Goal: Task Accomplishment & Management: Complete application form

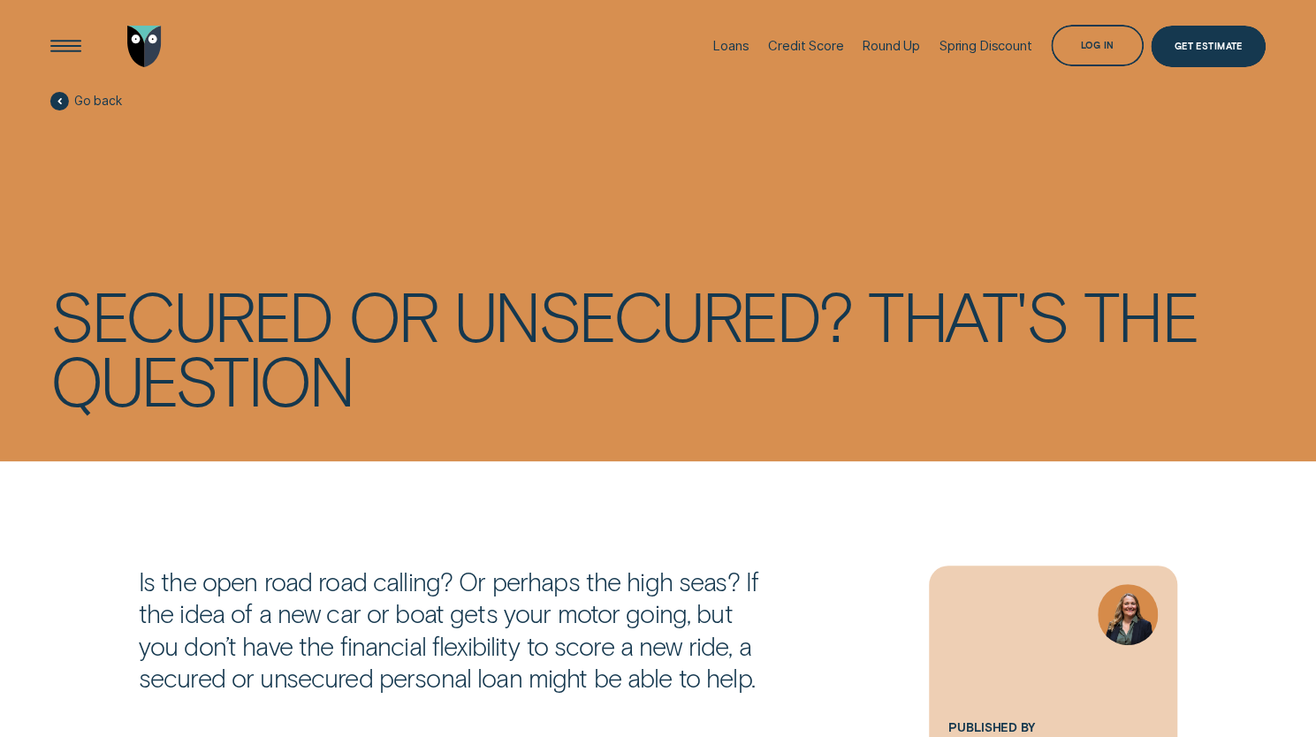
scroll to position [294, 0]
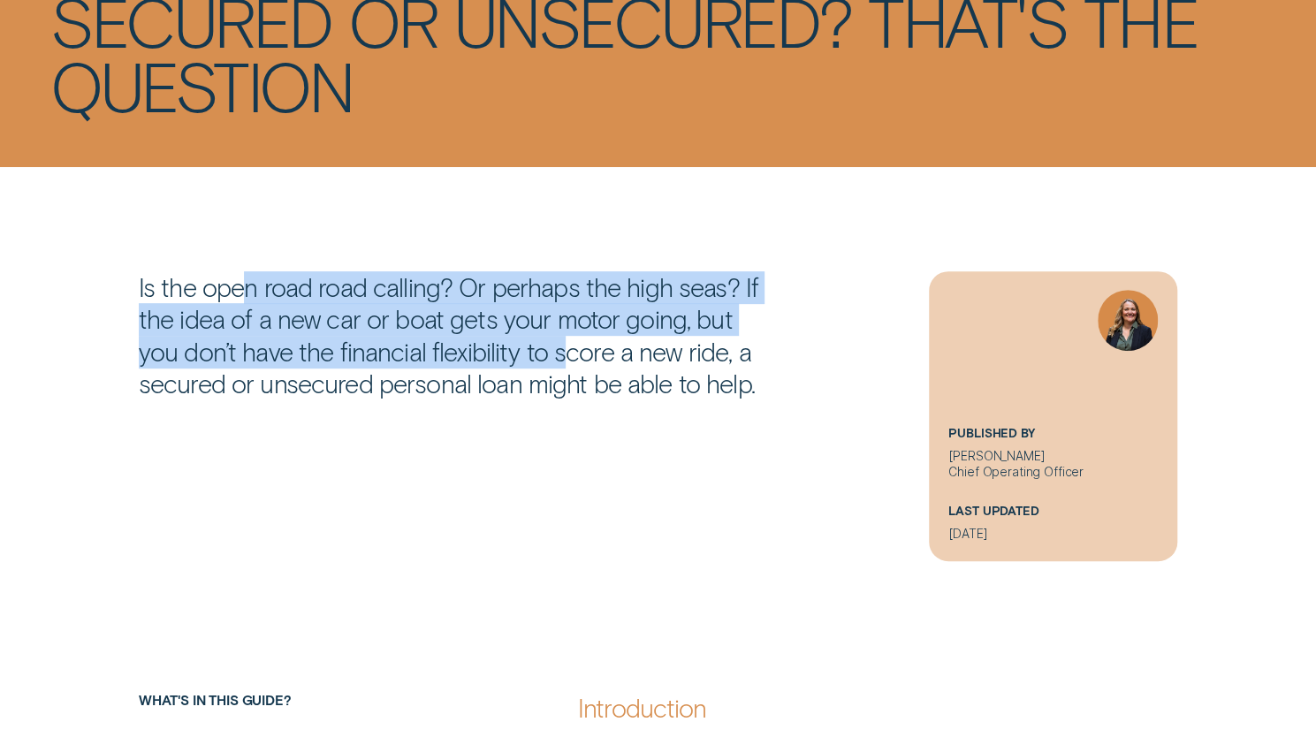
drag, startPoint x: 241, startPoint y: 293, endPoint x: 561, endPoint y: 354, distance: 325.7
click at [530, 353] on p "Is the open road road calling? Or perhaps the high seas? If the idea of a new c…" at bounding box center [456, 335] width 635 height 129
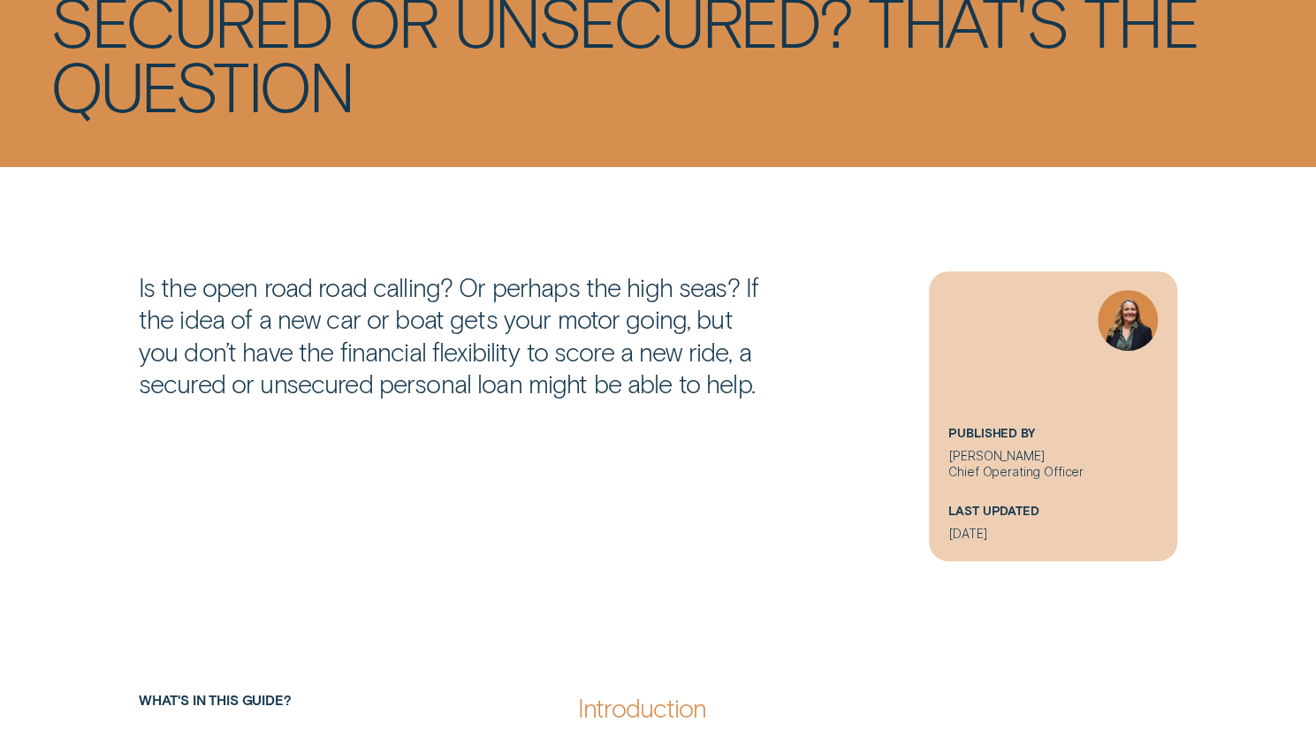
click at [566, 355] on p "Is the open road road calling? Or perhaps the high seas? If the idea of a new c…" at bounding box center [456, 335] width 635 height 129
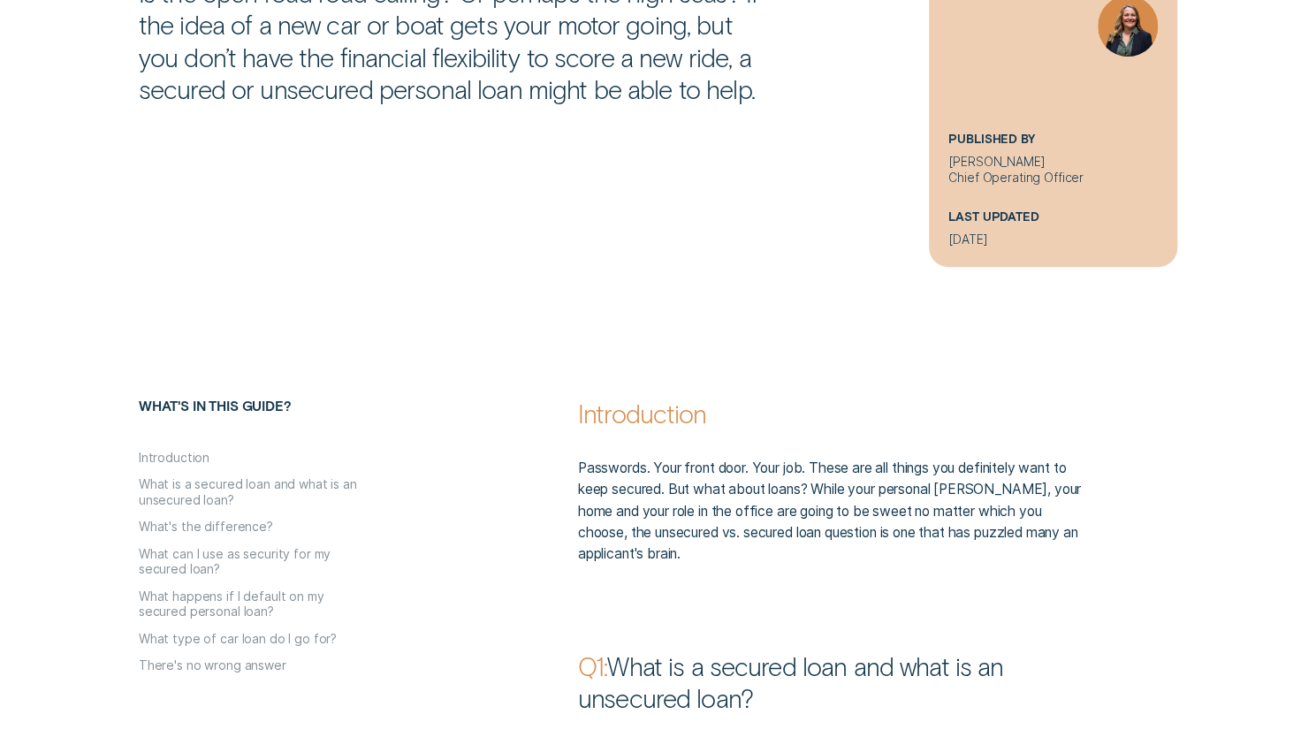
scroll to position [884, 0]
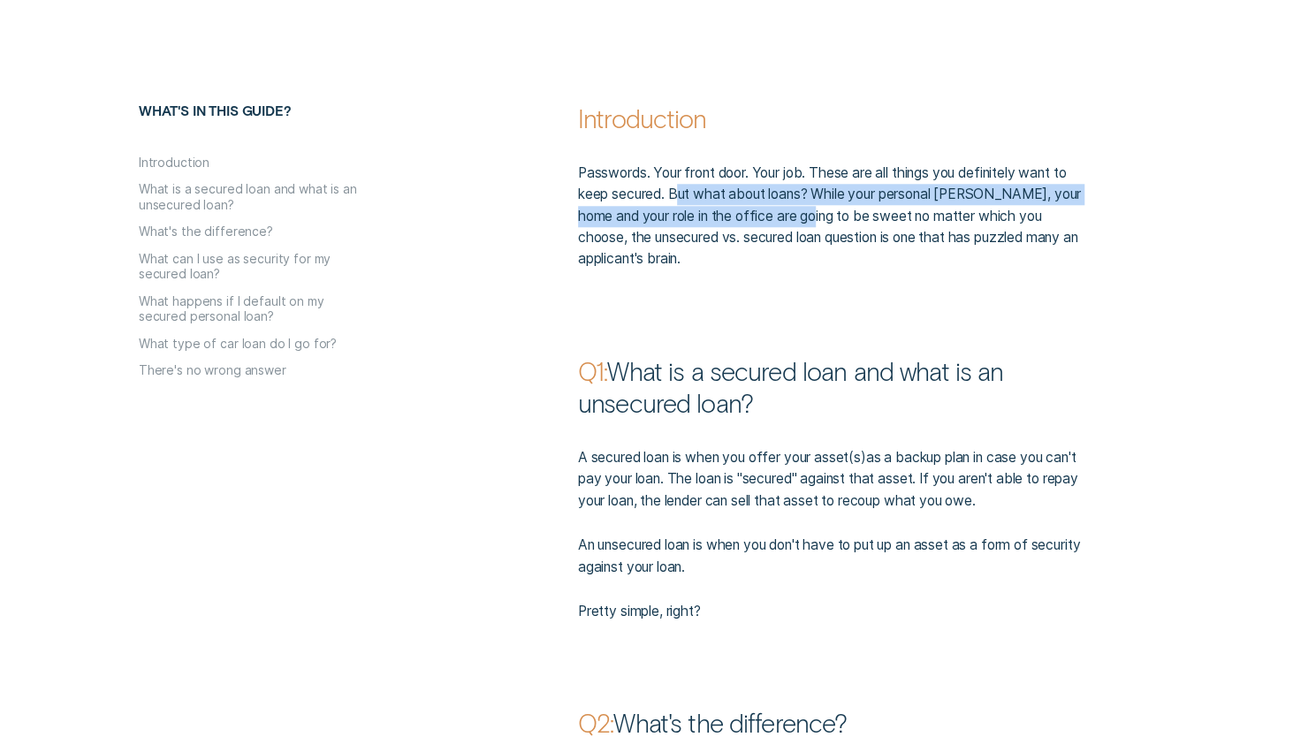
drag, startPoint x: 679, startPoint y: 205, endPoint x: 827, endPoint y: 224, distance: 149.6
click at [816, 224] on p "Passwords. Your front door. Your job. These are all things you definitely want …" at bounding box center [834, 217] width 512 height 108
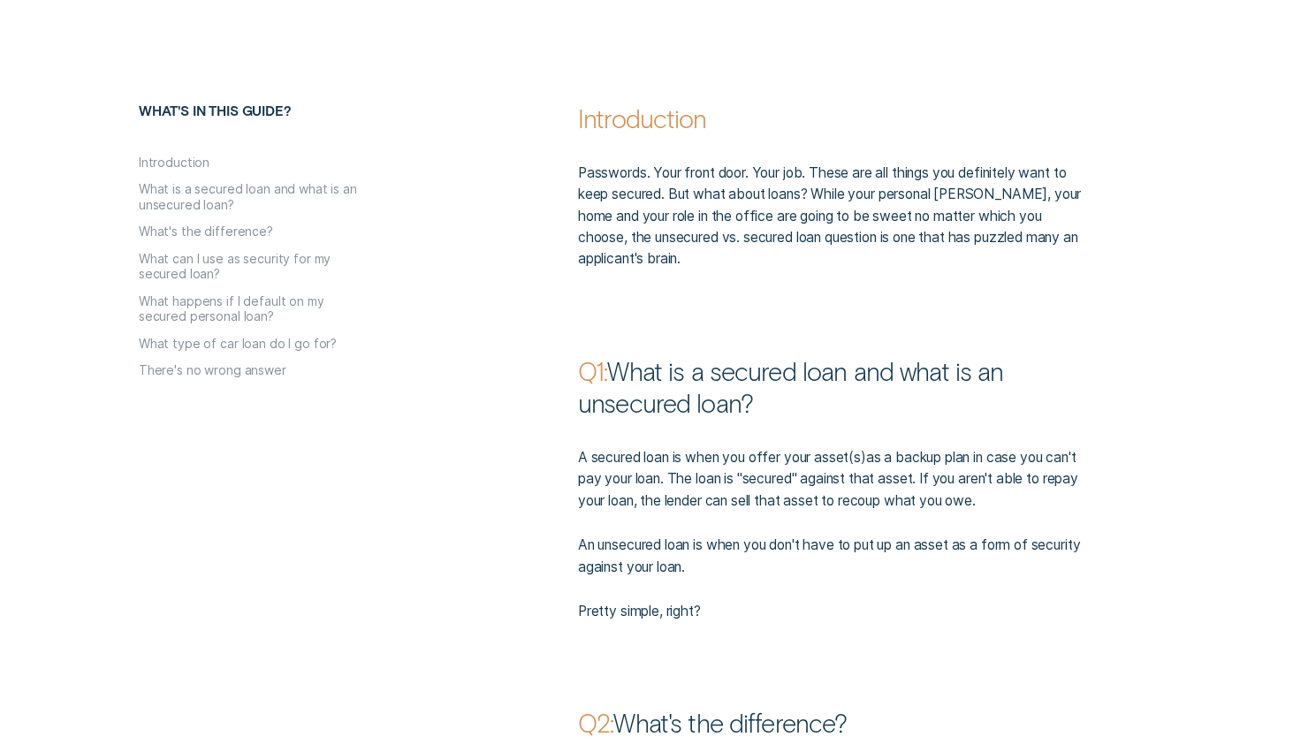
click at [827, 224] on p "Passwords. Your front door. Your job. These are all things you definitely want …" at bounding box center [834, 217] width 512 height 108
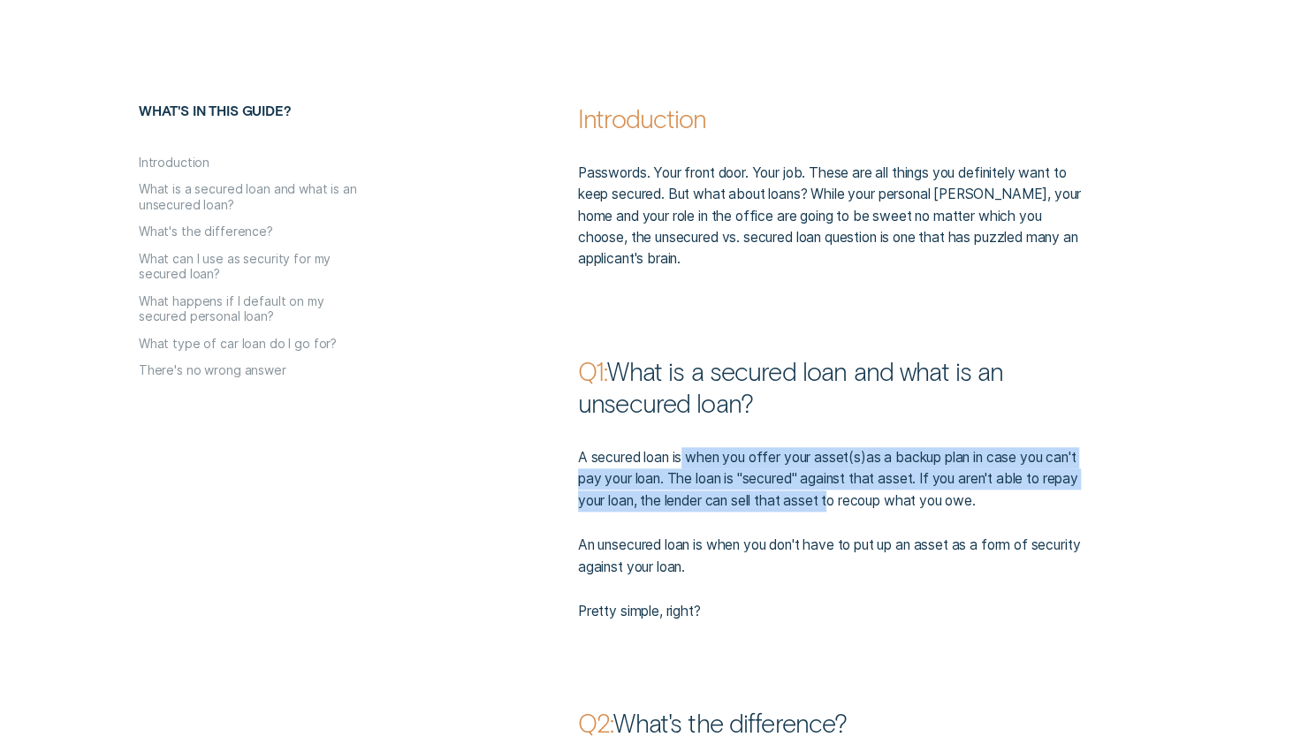
drag, startPoint x: 685, startPoint y: 459, endPoint x: 908, endPoint y: 513, distance: 229.1
click at [897, 513] on div "A secured loan is when you offer your asset ( s ) as a backup plan in case you …" at bounding box center [833, 521] width 527 height 203
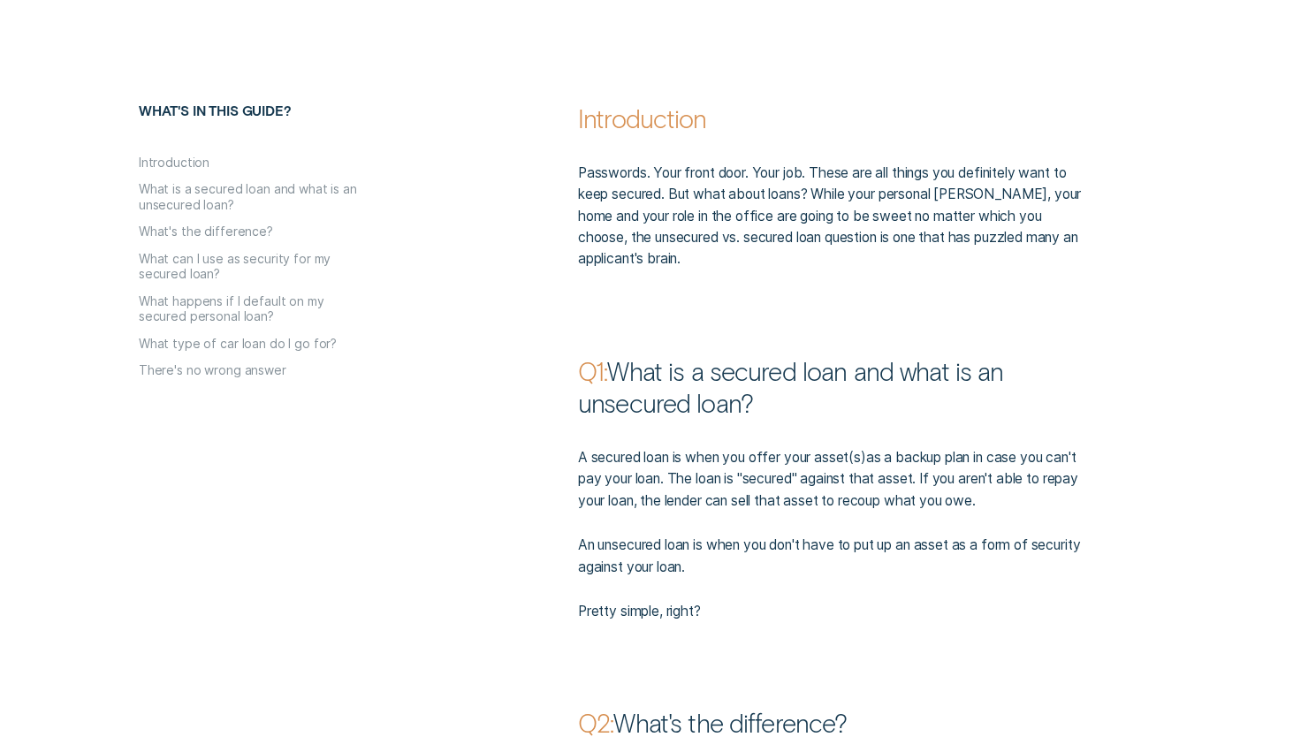
click at [919, 513] on div "A secured loan is when you offer your asset ( s ) as a backup plan in case you …" at bounding box center [833, 521] width 527 height 203
click at [929, 467] on p "A secured loan is when you offer your asset ( s ) as a backup plan in case you …" at bounding box center [834, 479] width 512 height 65
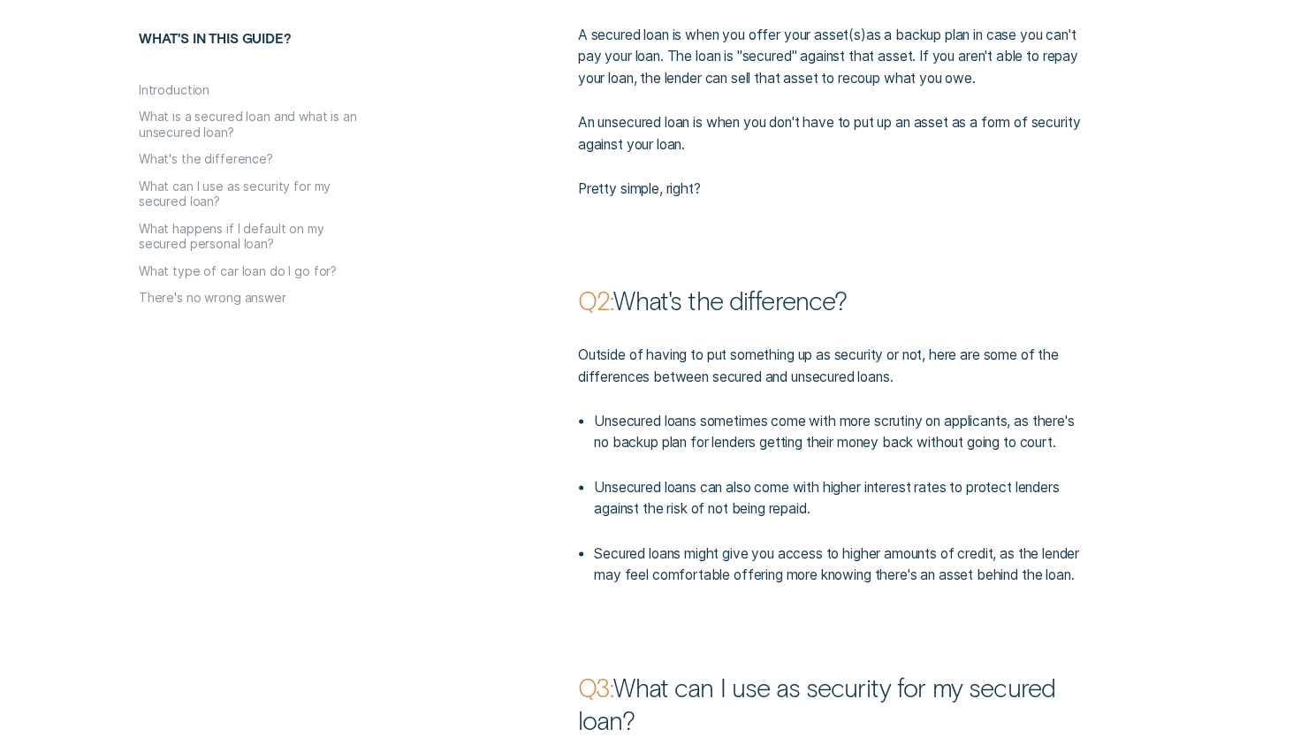
scroll to position [1326, 0]
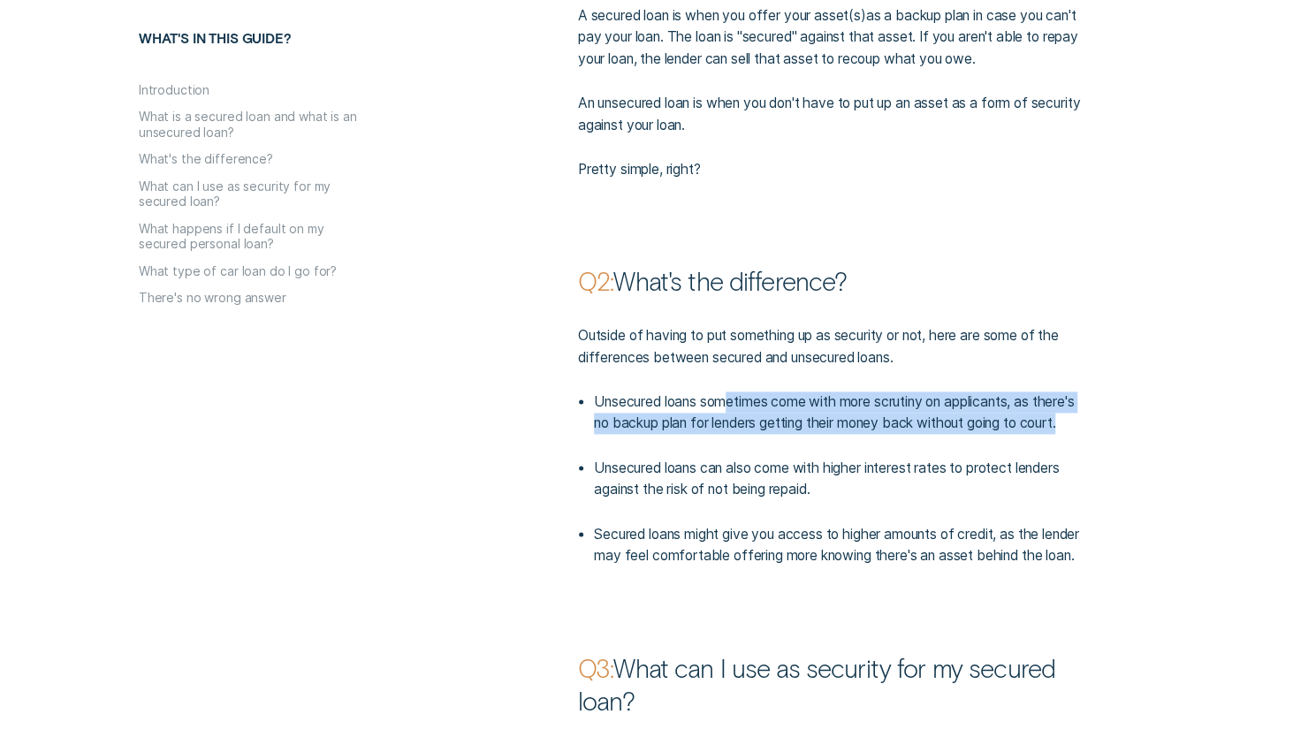
drag, startPoint x: 733, startPoint y: 406, endPoint x: 970, endPoint y: 446, distance: 240.3
click at [969, 435] on p "Unsecured loans sometimes come with more scrutiny on applicants, as there's no …" at bounding box center [842, 412] width 496 height 43
click at [981, 435] on p "Unsecured loans sometimes come with more scrutiny on applicants, as there's no …" at bounding box center [842, 412] width 496 height 43
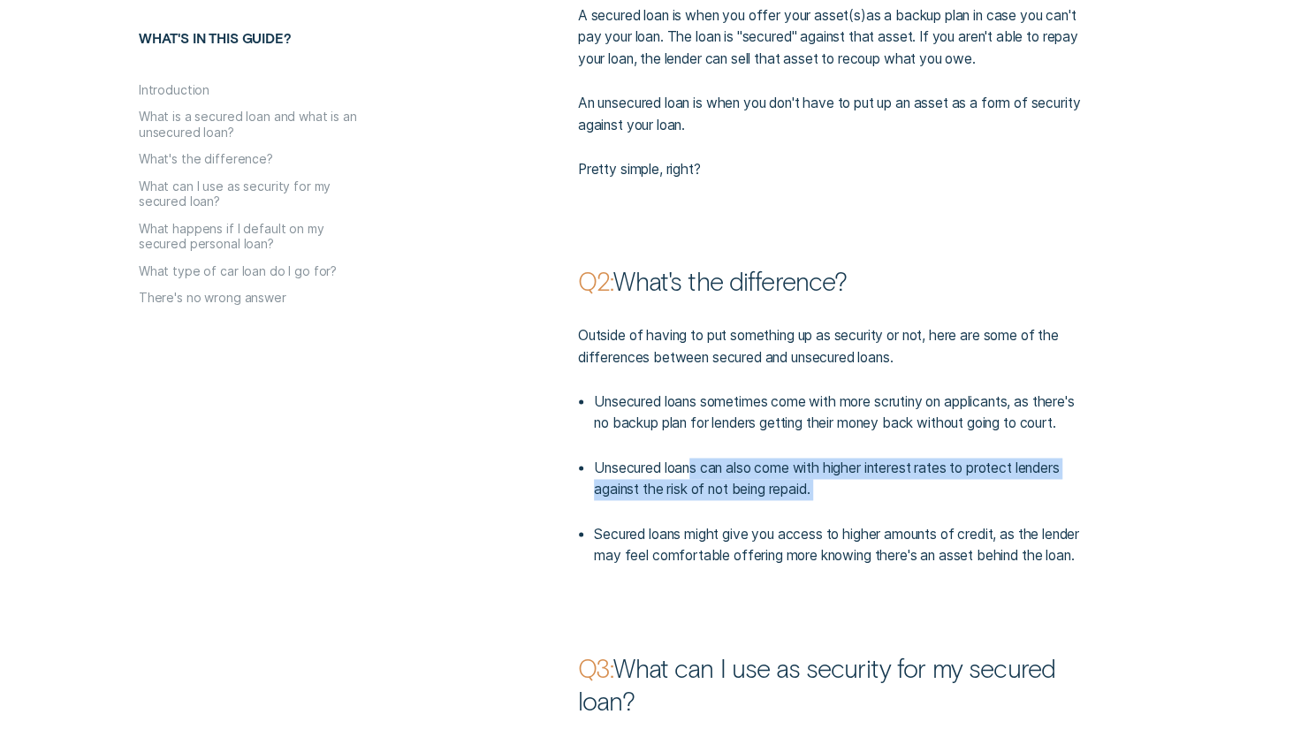
drag, startPoint x: 754, startPoint y: 495, endPoint x: 959, endPoint y: 535, distance: 208.8
click at [927, 535] on ul "Unsecured loans sometimes come with more scrutiny on applicants, as there's no …" at bounding box center [831, 478] width 514 height 175
click at [963, 534] on ul "Unsecured loans sometimes come with more scrutiny on applicants, as there's no …" at bounding box center [831, 478] width 514 height 175
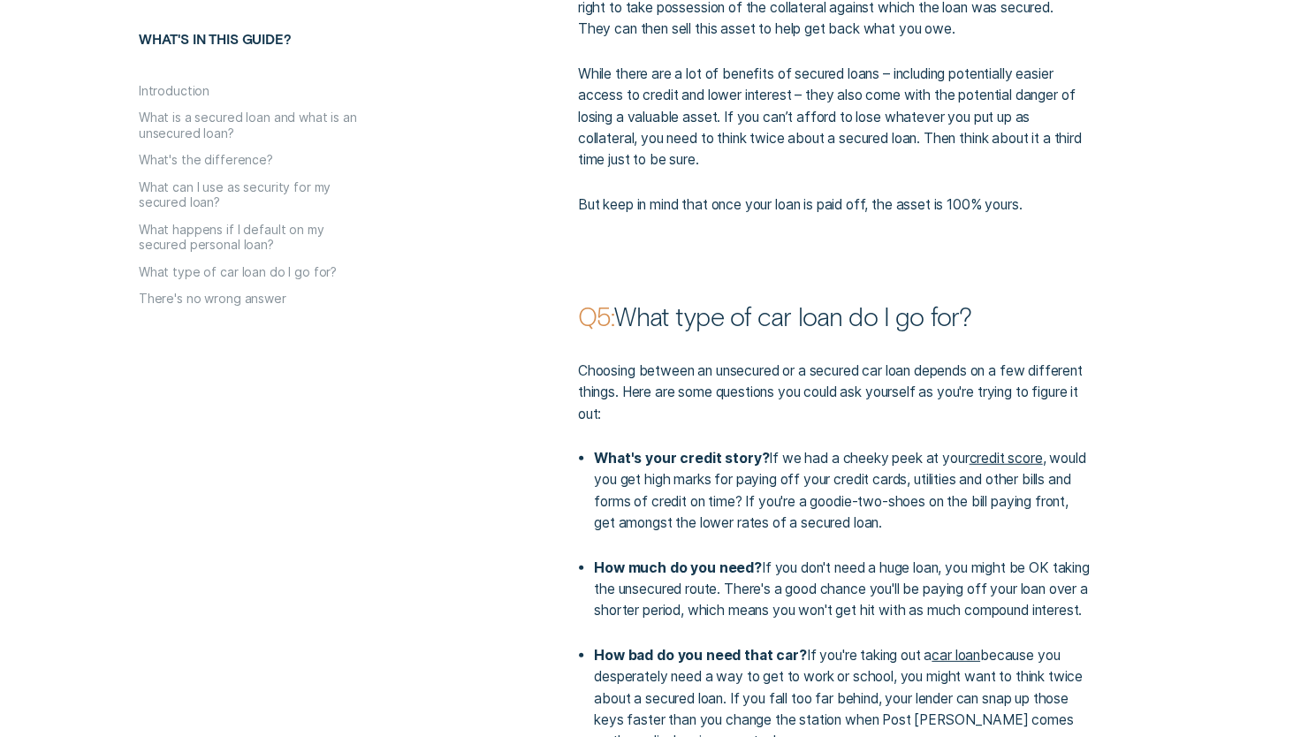
scroll to position [2945, 0]
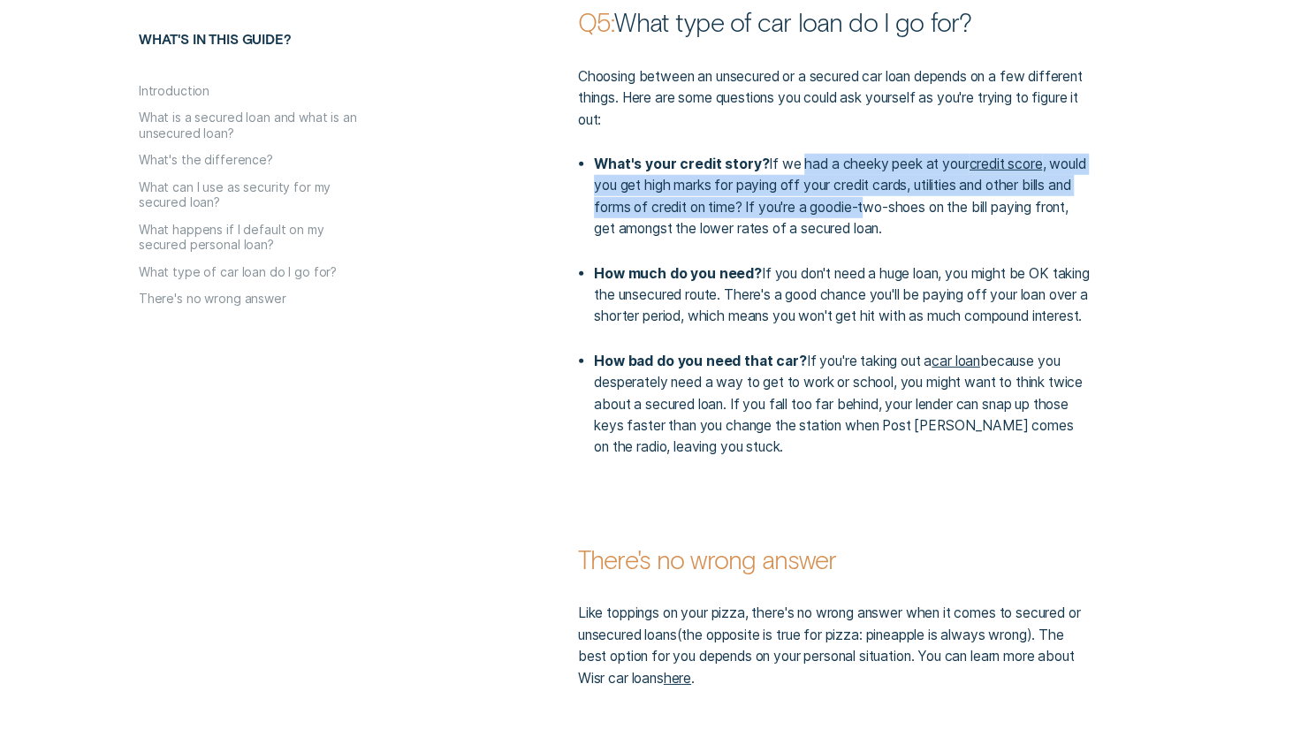
drag, startPoint x: 795, startPoint y: 196, endPoint x: 942, endPoint y: 243, distance: 154.0
click at [936, 240] on p "What's your credit story? If we had a cheeky peek at your credit score , would …" at bounding box center [842, 197] width 496 height 87
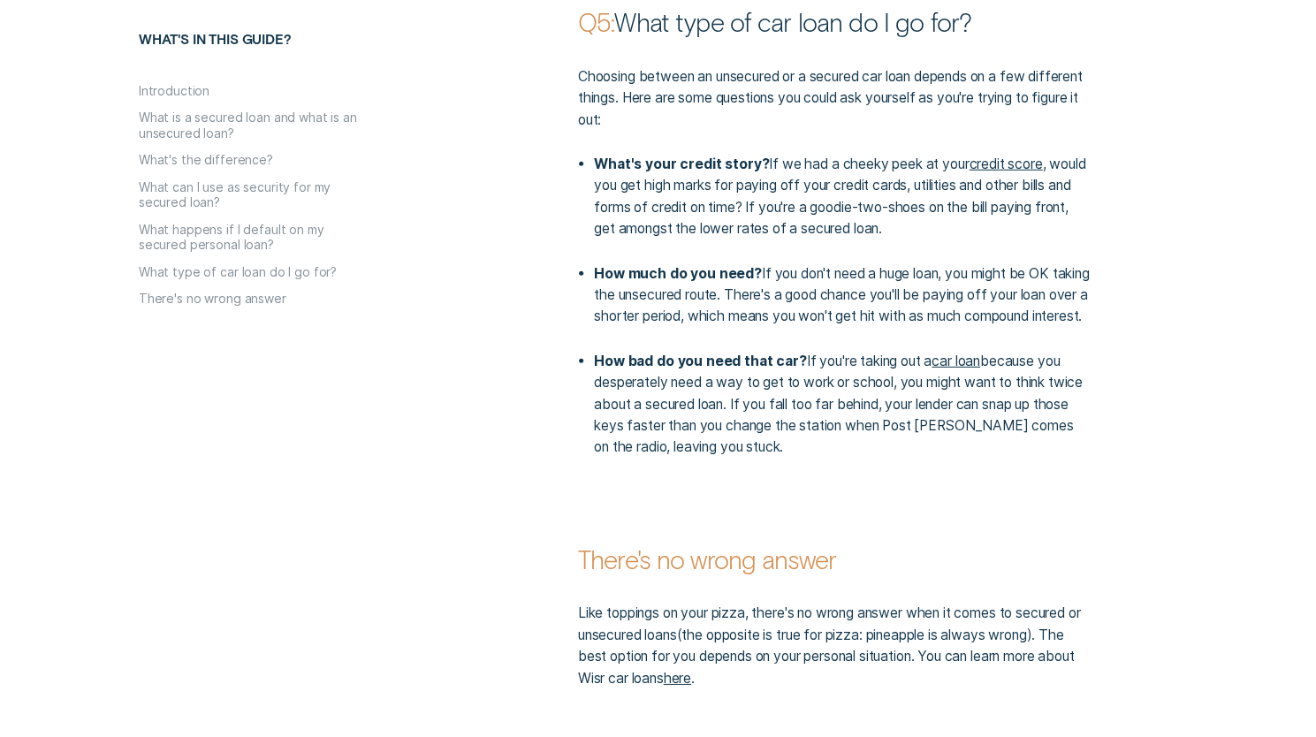
click at [954, 239] on p "What's your credit story? If we had a cheeky peek at your credit score , would …" at bounding box center [842, 197] width 496 height 87
drag, startPoint x: 696, startPoint y: 217, endPoint x: 914, endPoint y: 222, distance: 217.5
click at [908, 222] on p "What's your credit story? If we had a cheeky peek at your credit score , would …" at bounding box center [842, 197] width 496 height 87
click at [922, 221] on p "What's your credit story? If we had a cheeky peek at your credit score , would …" at bounding box center [842, 197] width 496 height 87
click at [869, 229] on p "What's your credit story? If we had a cheeky peek at your credit score , would …" at bounding box center [842, 197] width 496 height 87
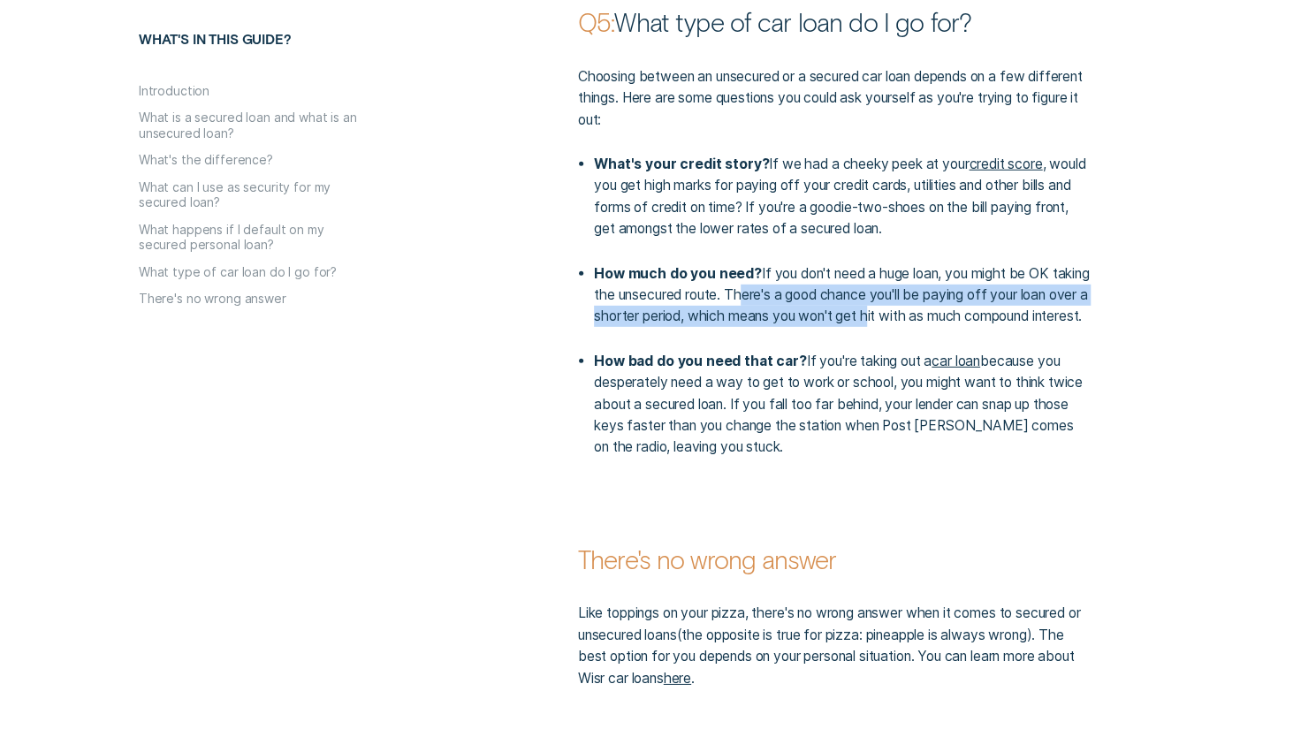
drag, startPoint x: 791, startPoint y: 321, endPoint x: 963, endPoint y: 353, distance: 175.2
click at [956, 328] on p "How much do you need? If you don't need a huge loan, you might be OK taking the…" at bounding box center [842, 295] width 496 height 65
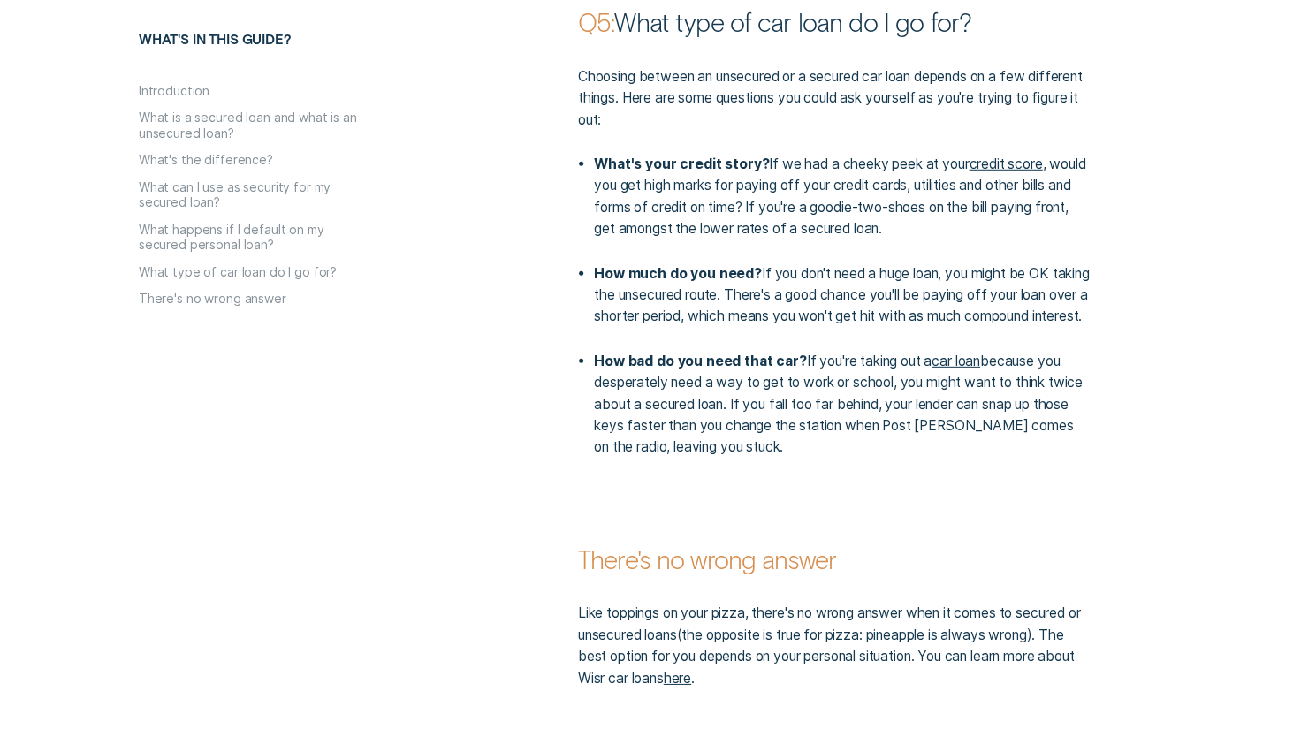
click at [926, 204] on p "What's your credit story? If we had a cheeky peek at your credit score , would …" at bounding box center [842, 197] width 496 height 87
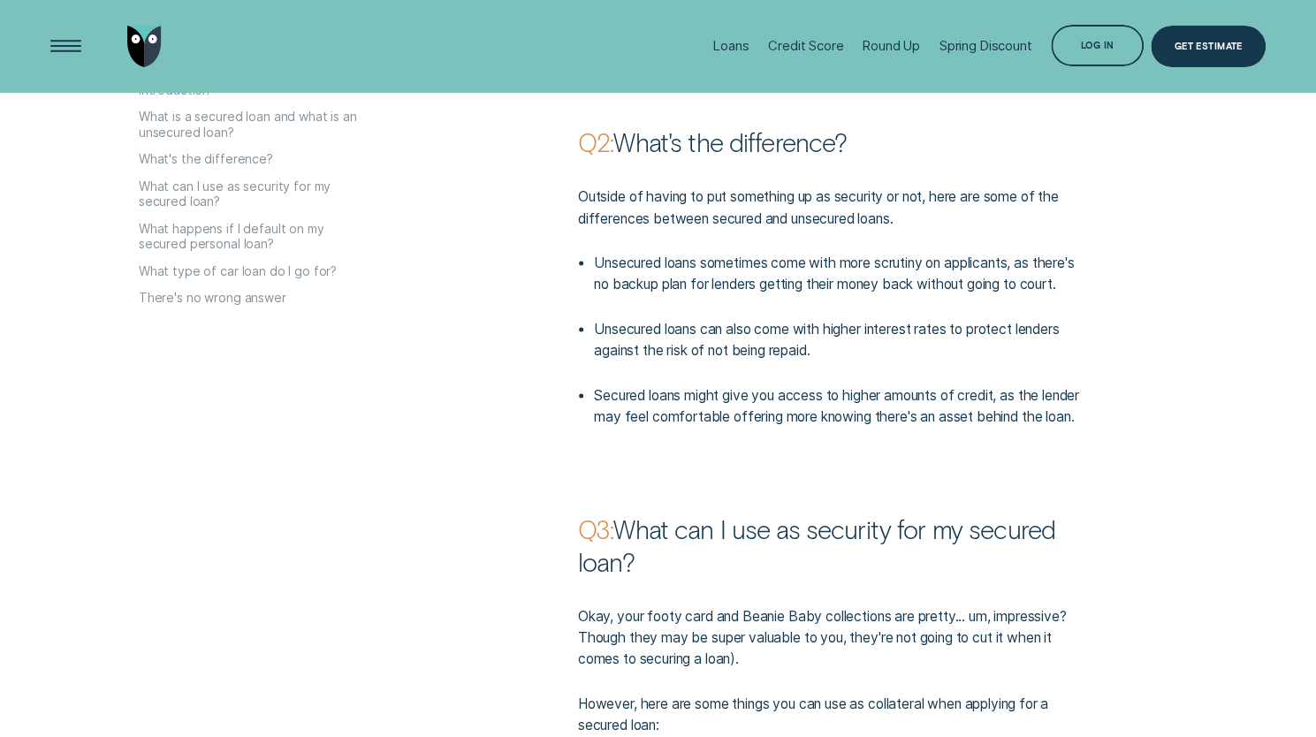
scroll to position [1326, 0]
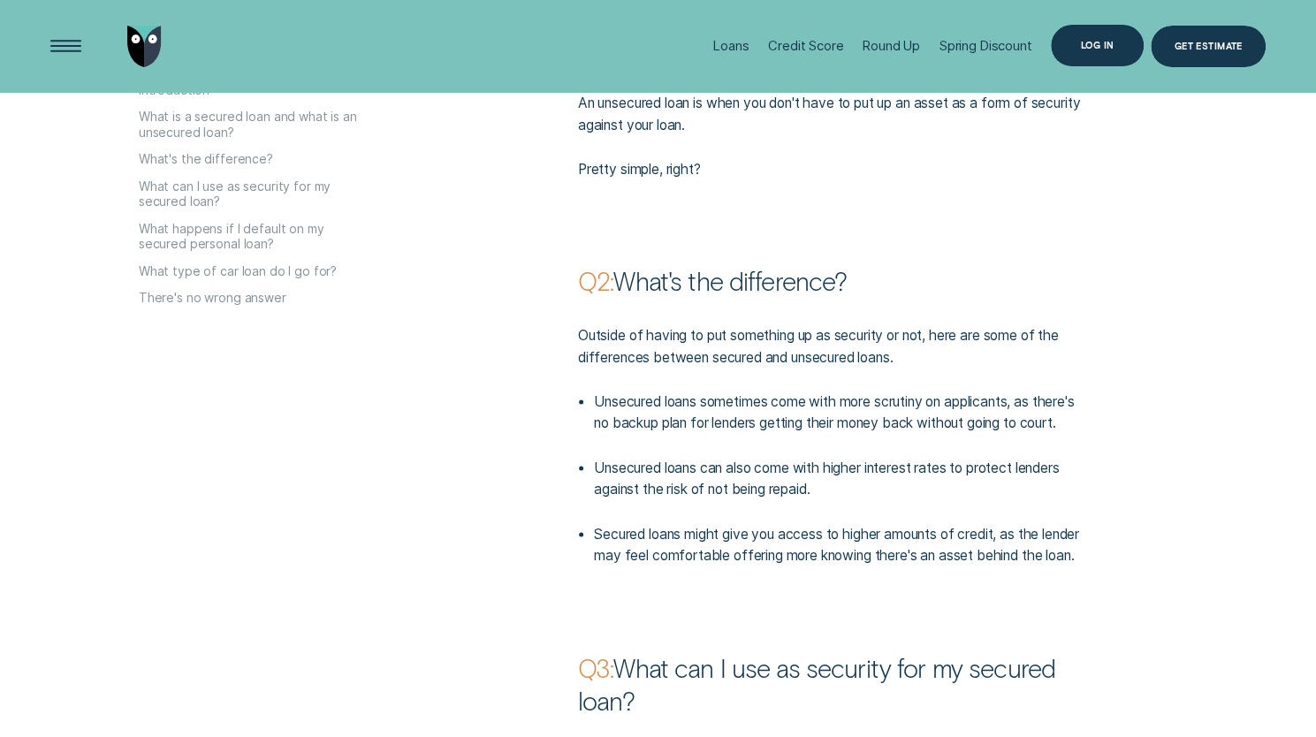
click at [1087, 57] on div "Log in" at bounding box center [1097, 46] width 92 height 42
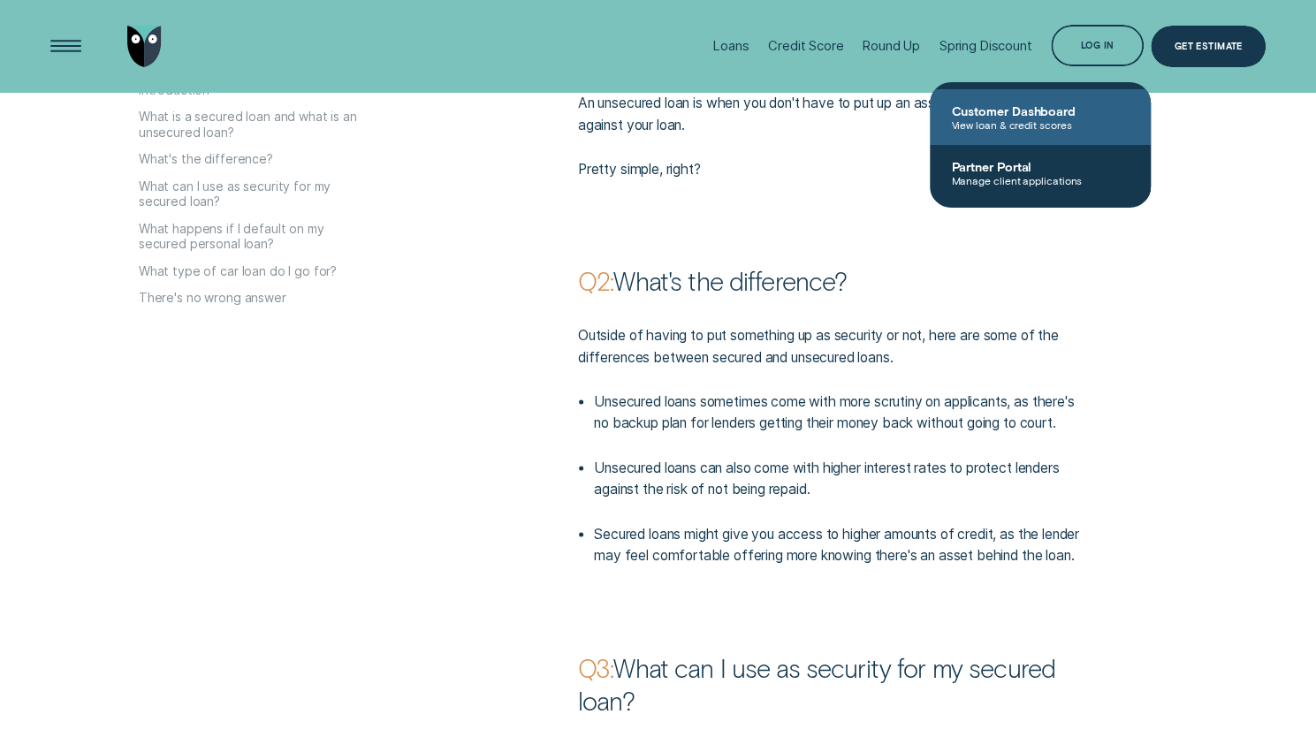
click at [1071, 123] on span "View loan & credit scores" at bounding box center [1040, 124] width 179 height 12
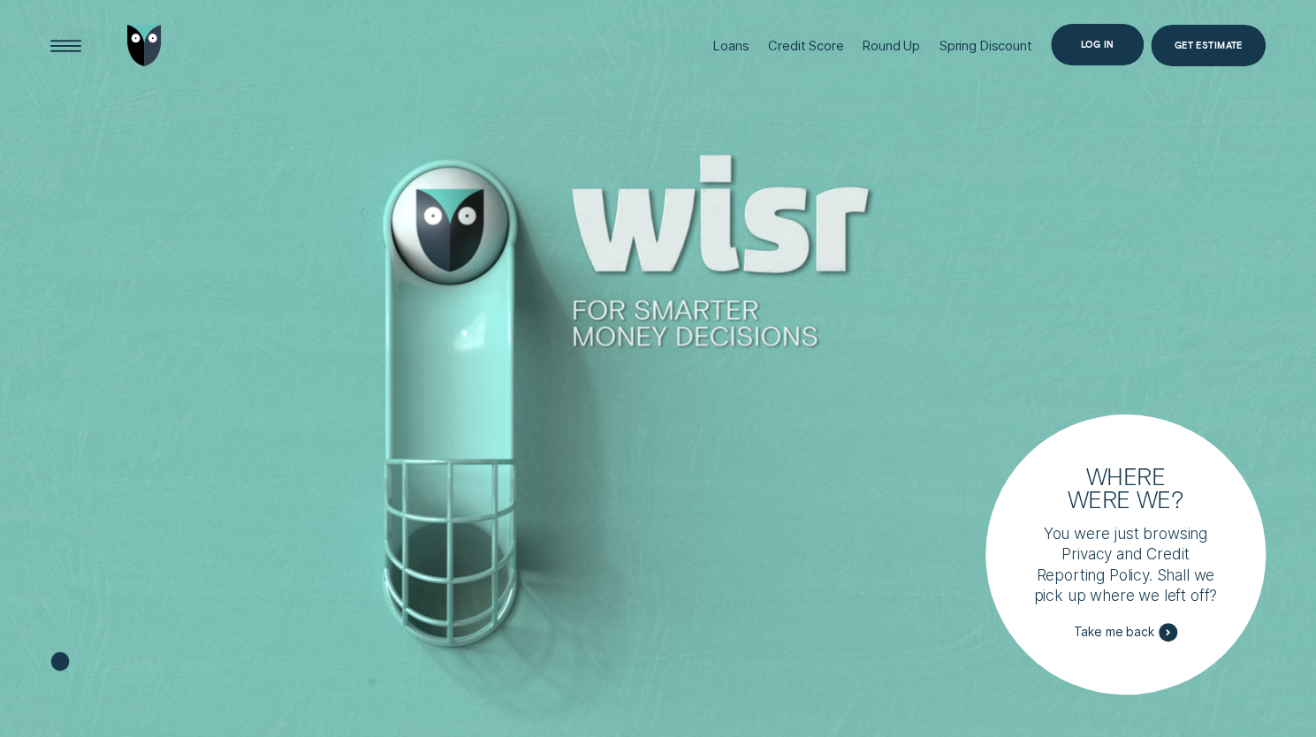
click at [1098, 50] on div "Log in" at bounding box center [1097, 45] width 92 height 42
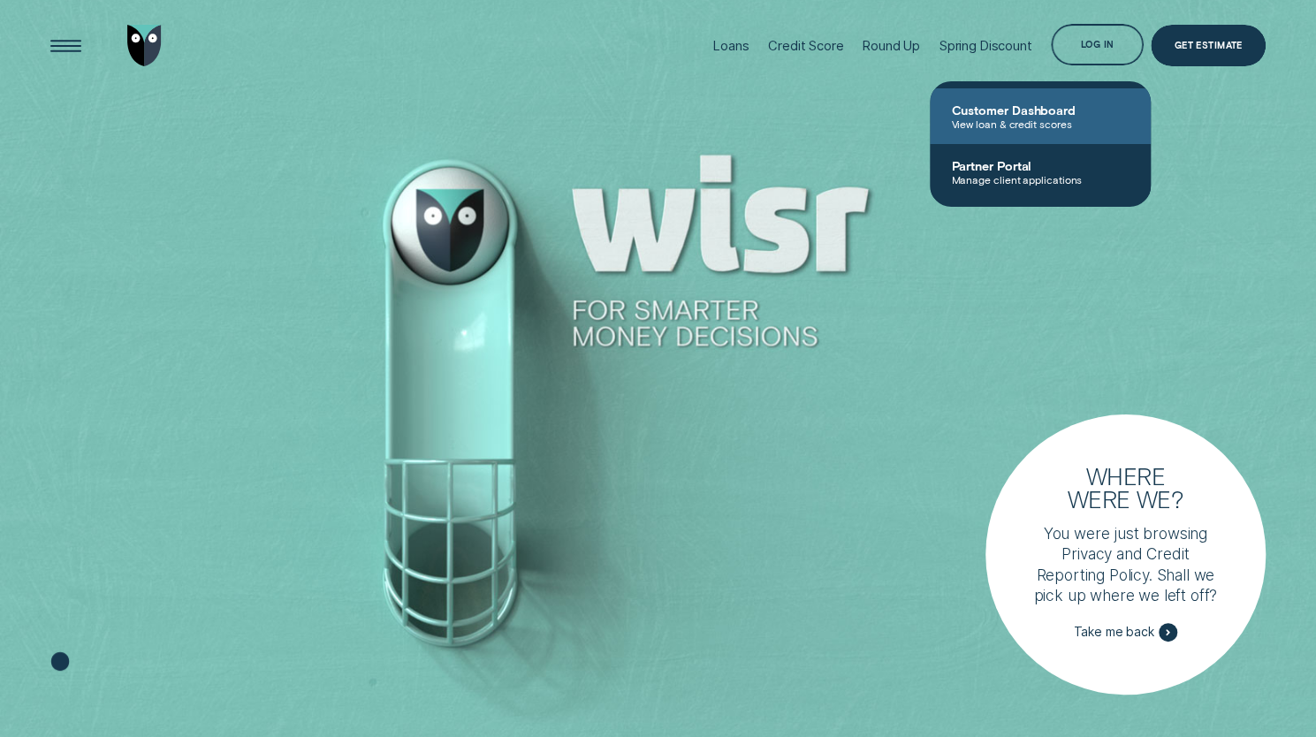
click at [1062, 114] on span "Customer Dashboard" at bounding box center [1040, 110] width 179 height 15
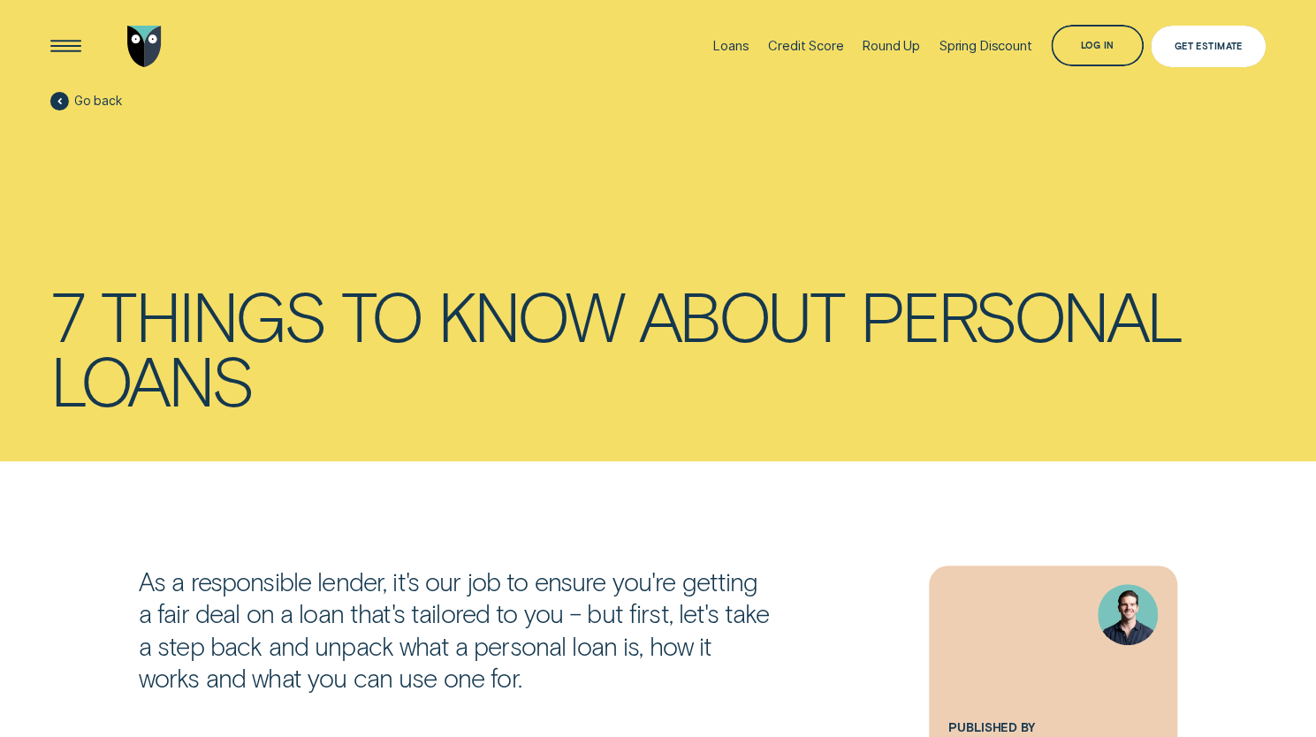
click at [1184, 52] on div "Get Estimate" at bounding box center [1208, 47] width 114 height 42
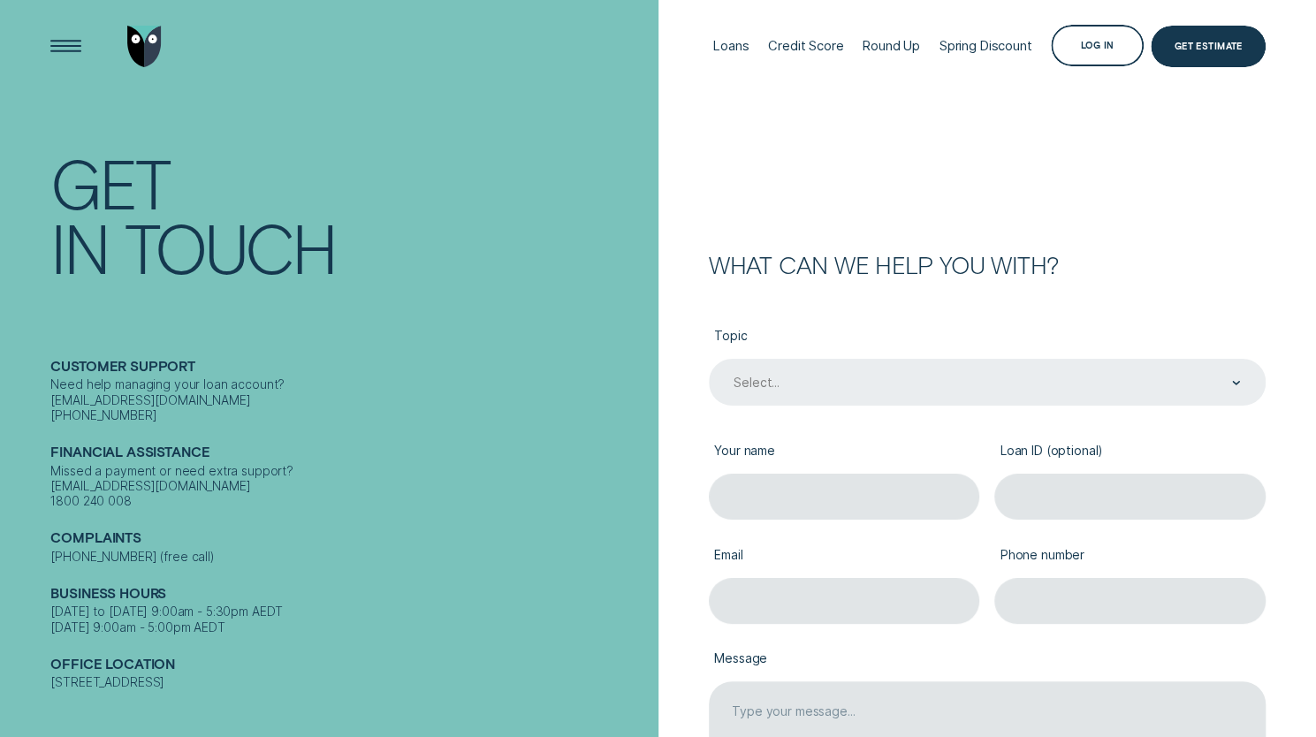
click at [922, 384] on div "Select..." at bounding box center [986, 384] width 508 height 18
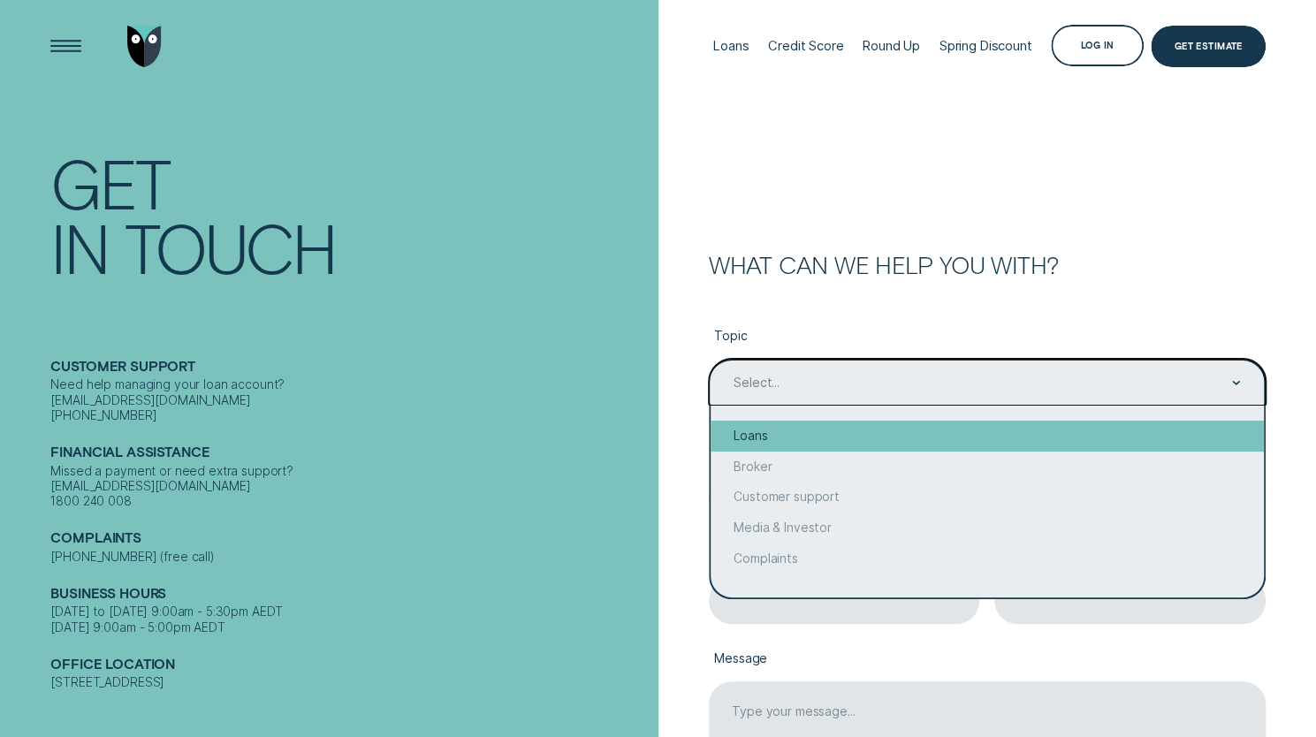
click at [835, 441] on div "Loans" at bounding box center [987, 436] width 553 height 31
type input "Loans"
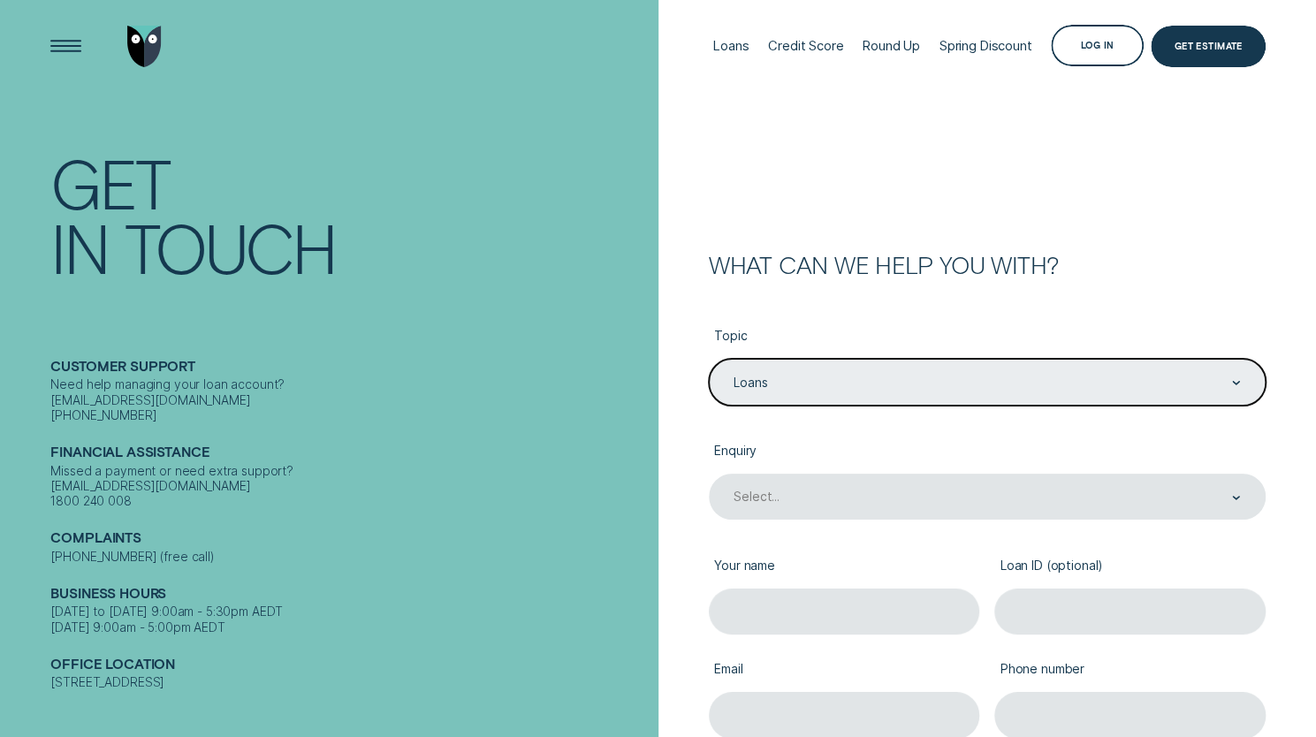
click at [863, 435] on label "Enquiry" at bounding box center [987, 452] width 557 height 42
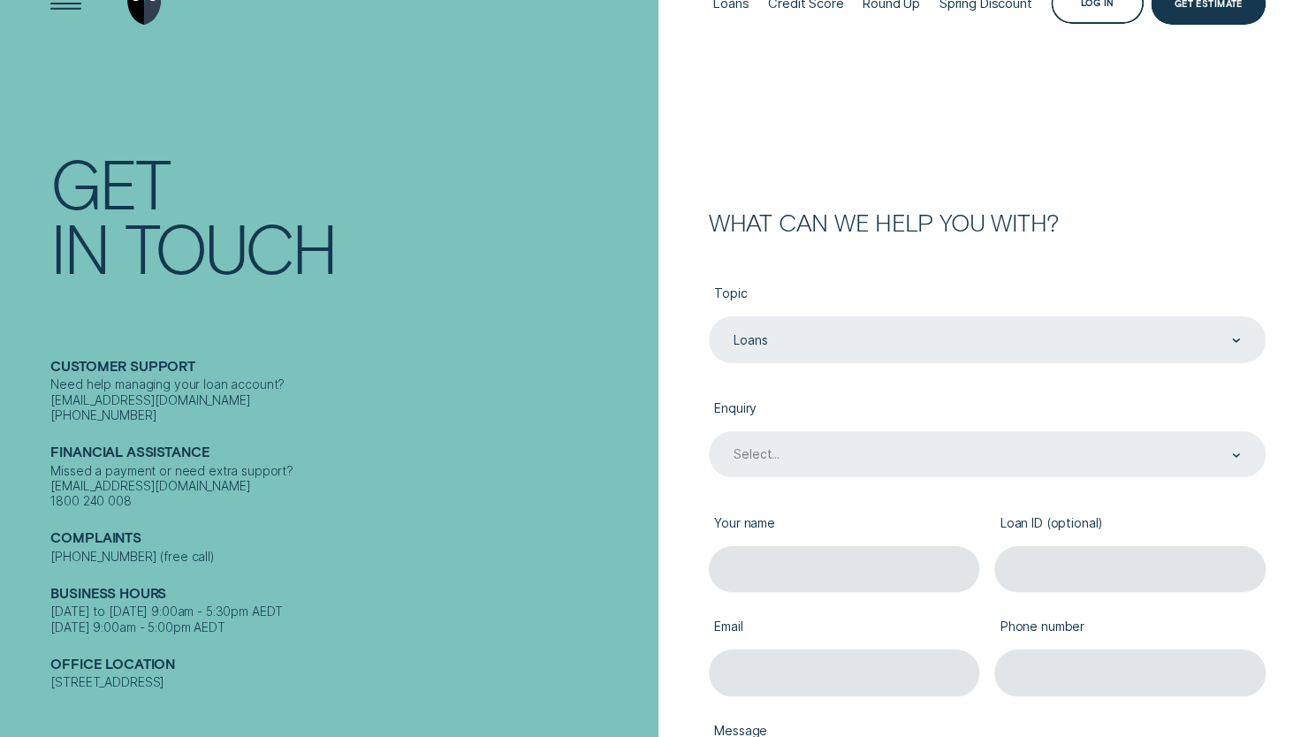
click at [811, 477] on div "Select..." at bounding box center [987, 454] width 557 height 46
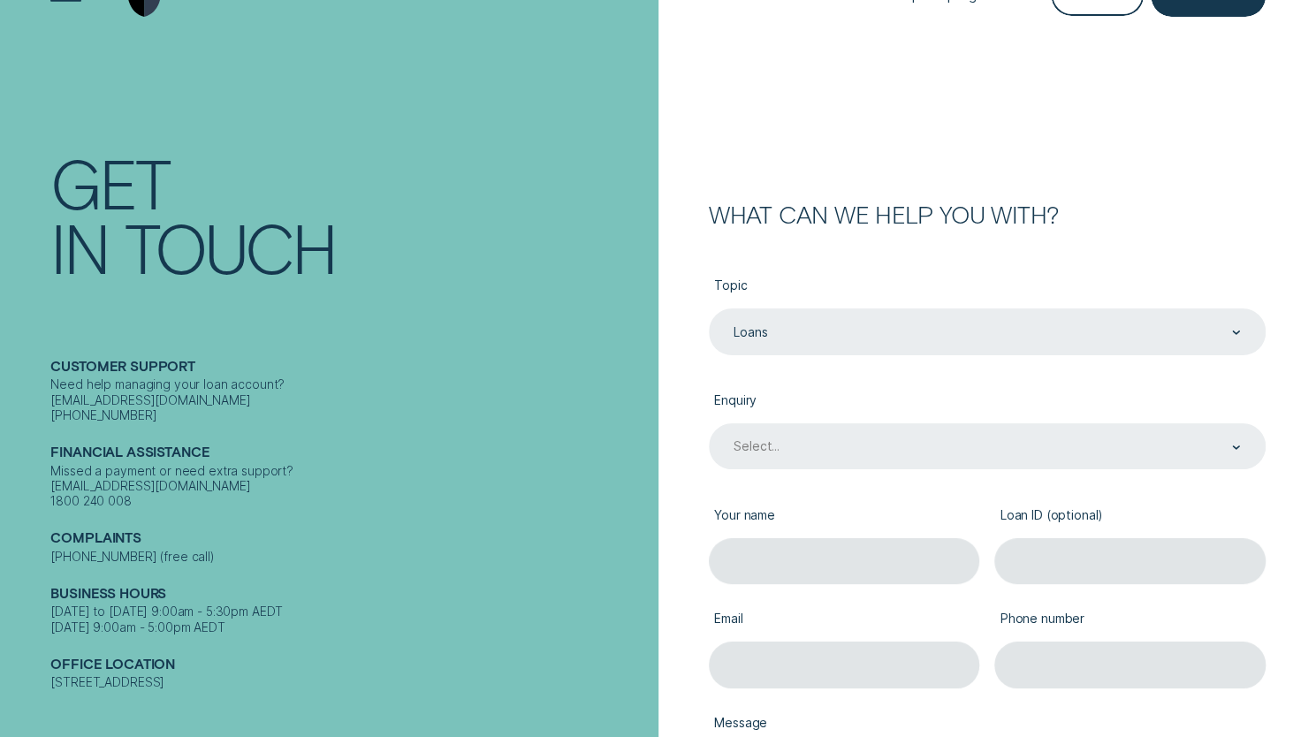
scroll to position [57, 0]
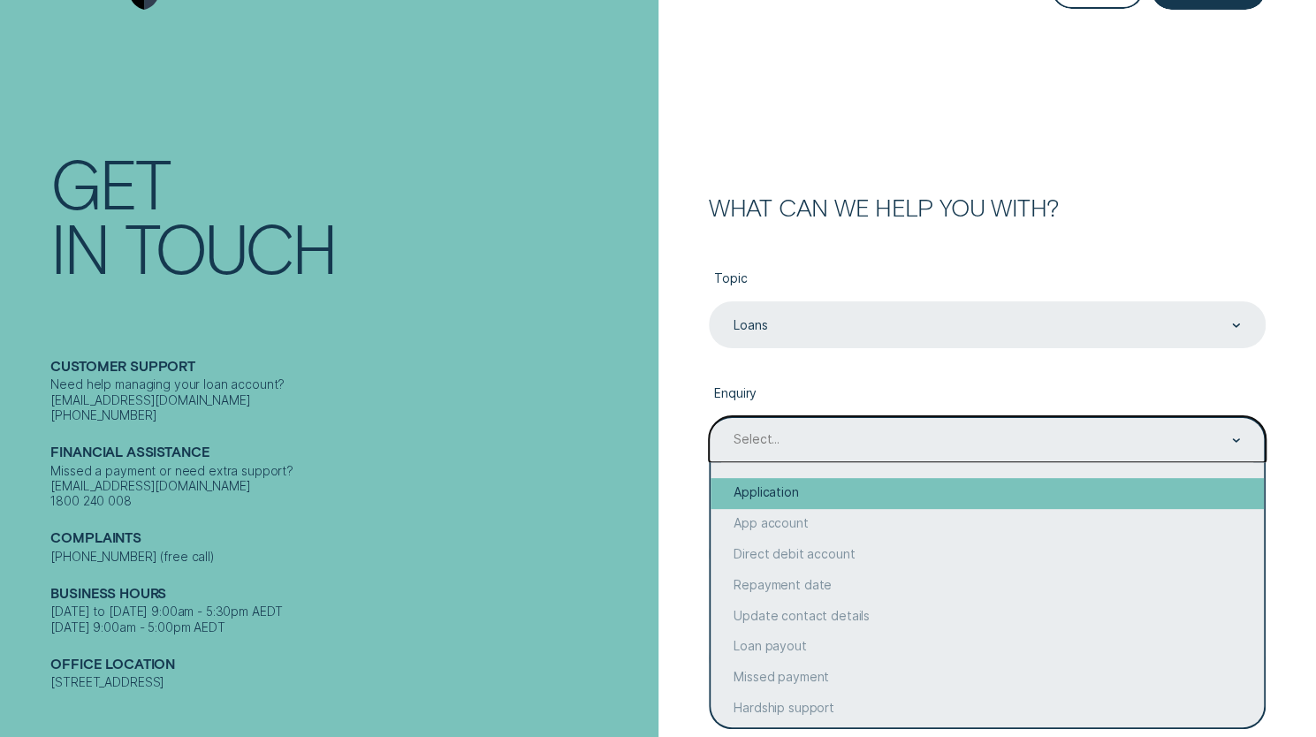
click at [832, 499] on div "Application" at bounding box center [987, 493] width 553 height 31
type input "Application"
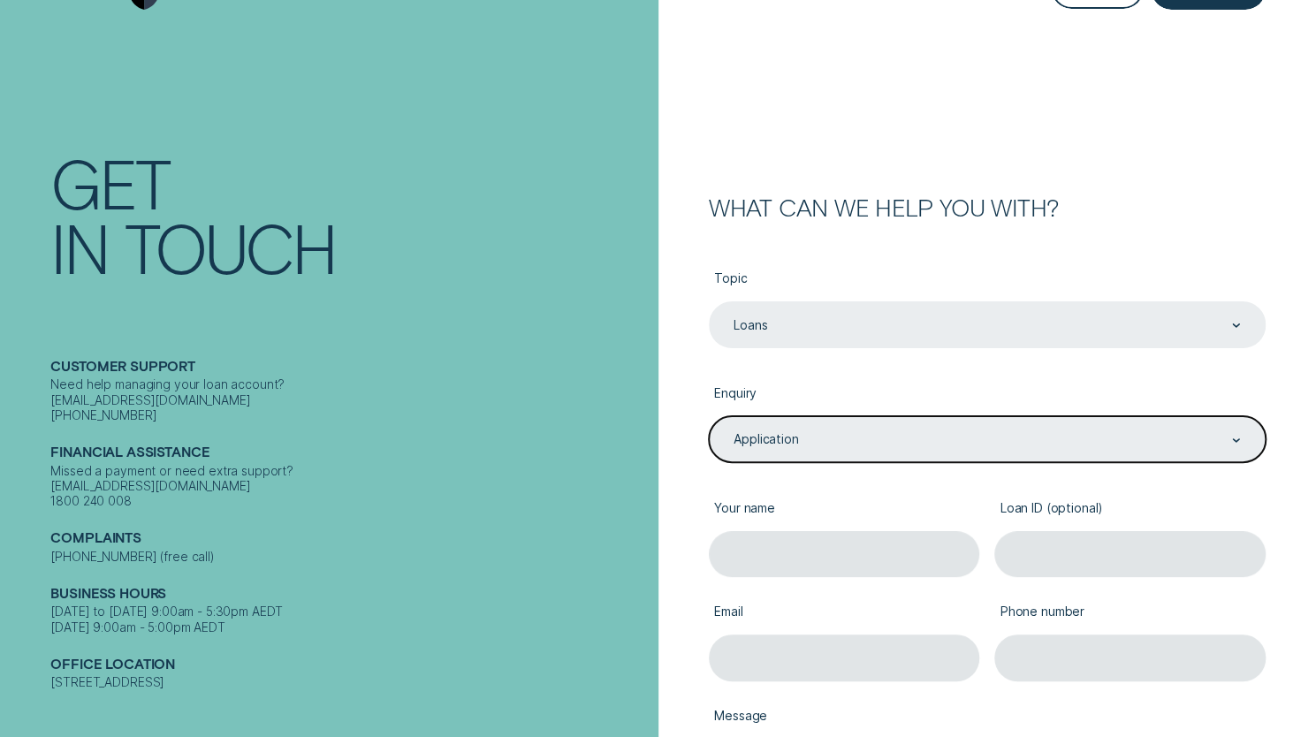
click at [697, 391] on div "What can we help you with? Topic Loans Loans Enquiry option Application, select…" at bounding box center [964, 573] width 599 height 754
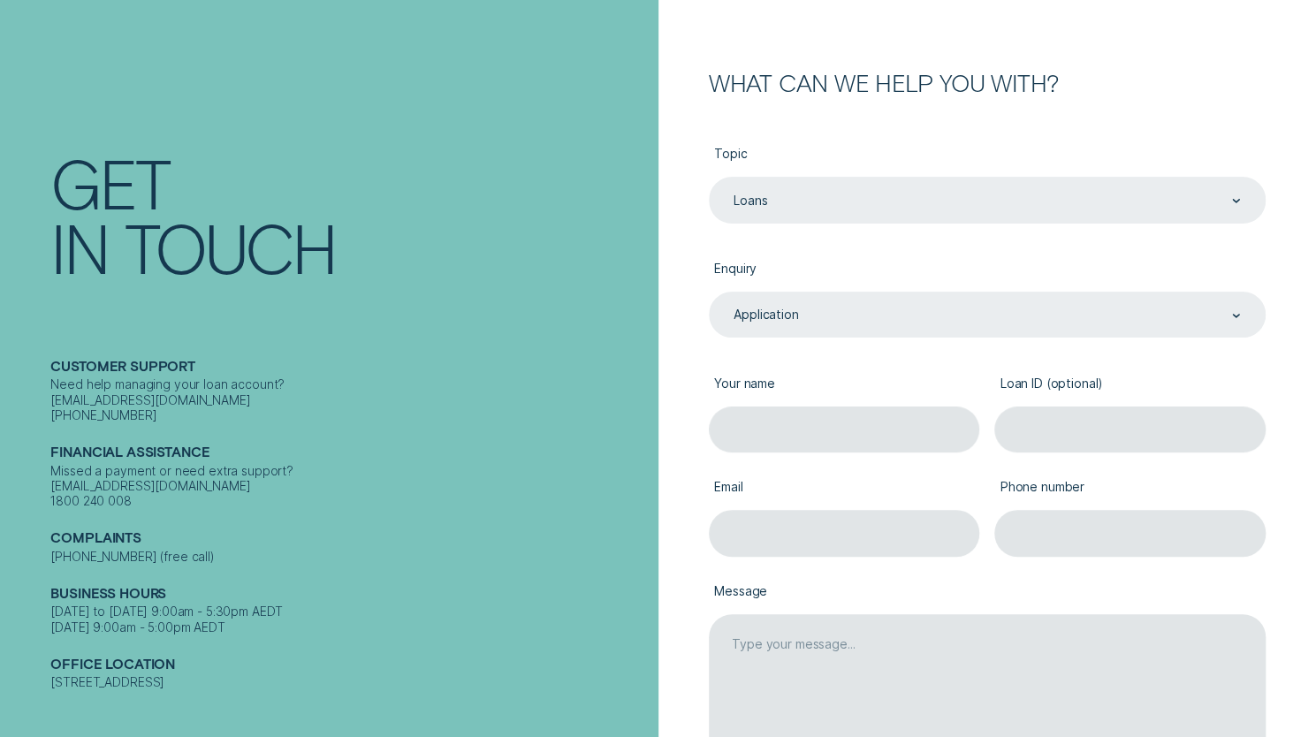
scroll to position [205, 0]
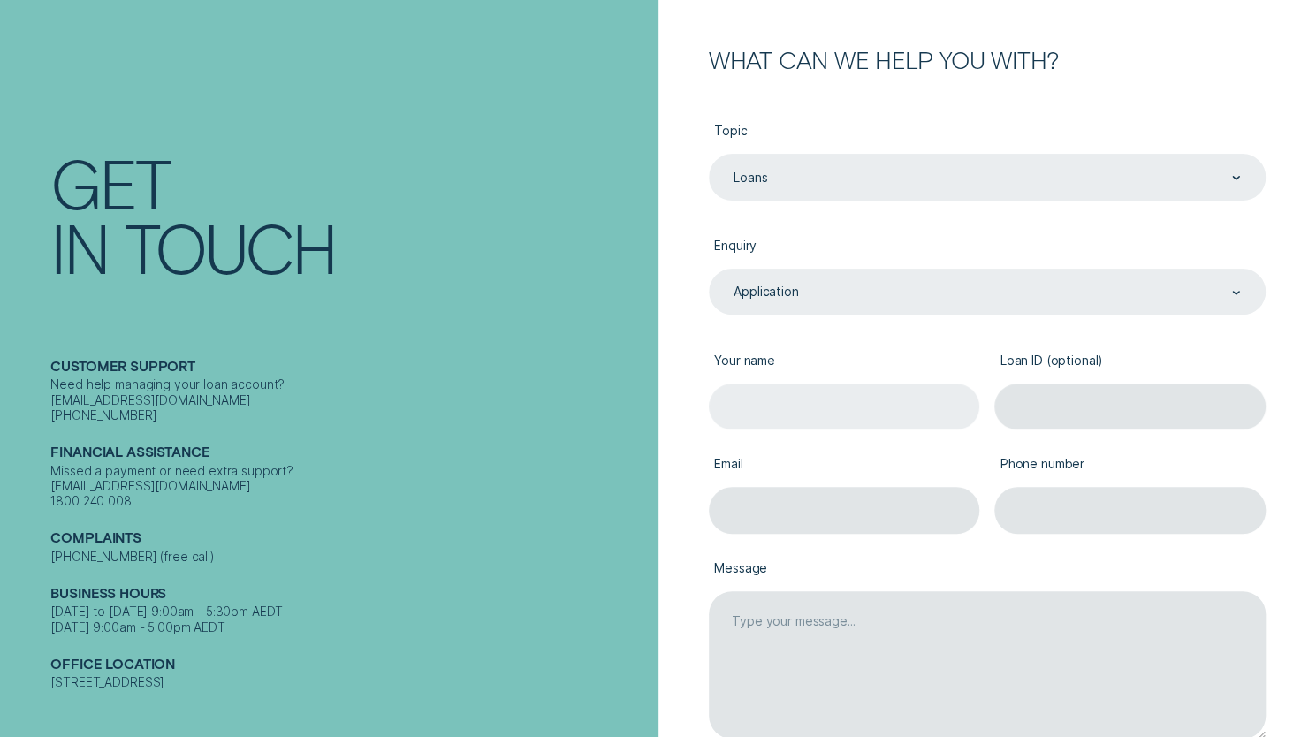
click at [804, 423] on input "Your name" at bounding box center [844, 407] width 270 height 46
type input "Taelor Jorgensen"
click at [1069, 403] on input "Loan ID (optional)" at bounding box center [1129, 407] width 270 height 46
paste input "952167"
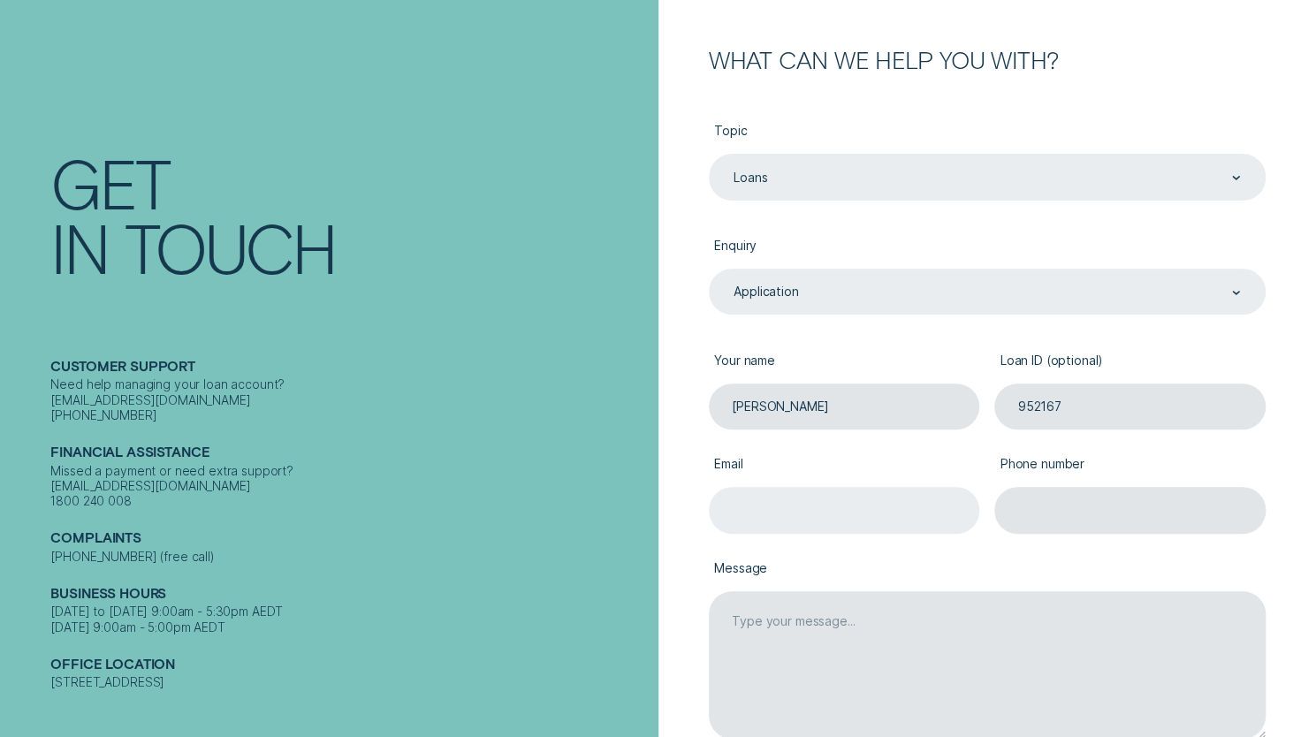
type input "952167"
click at [774, 519] on input "Email" at bounding box center [844, 510] width 270 height 46
type input "taelorj17@hotmail.com"
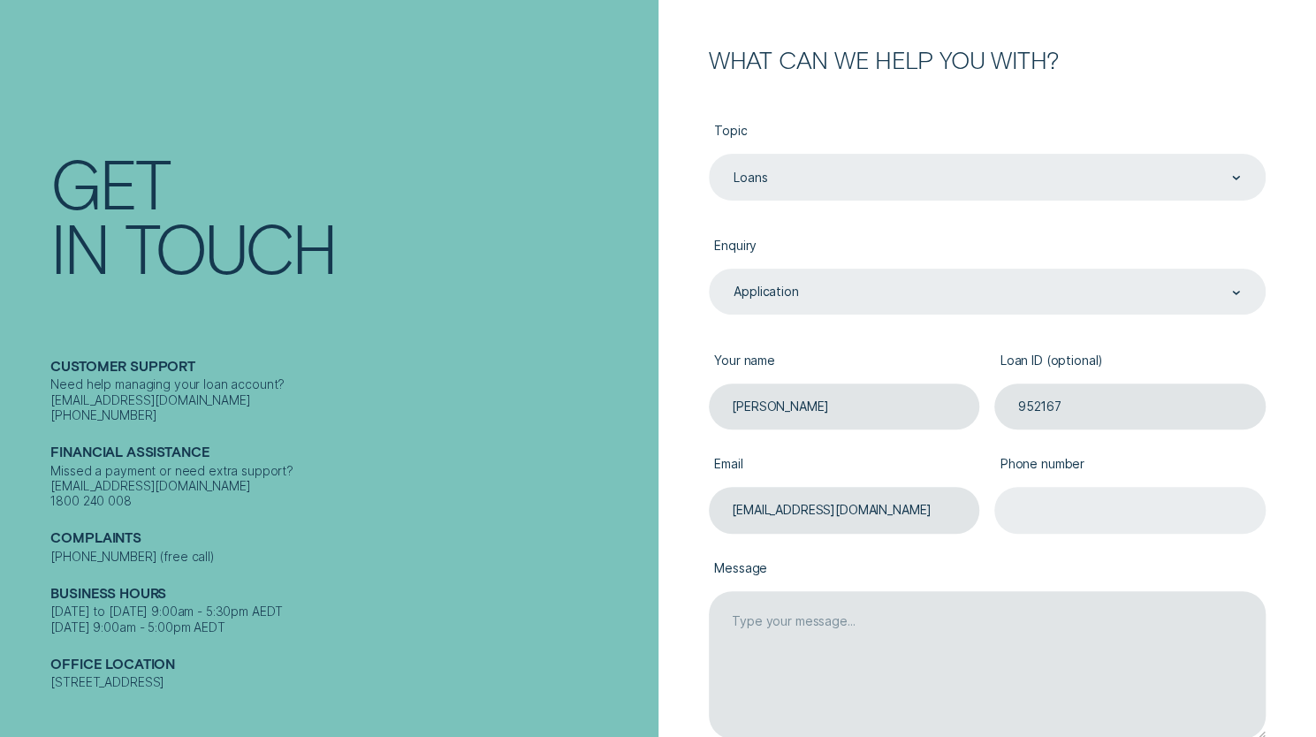
click at [1129, 496] on input "Phone number" at bounding box center [1129, 510] width 270 height 46
type input "0433623642"
drag, startPoint x: 979, startPoint y: 558, endPoint x: 963, endPoint y: 559, distance: 16.0
click at [979, 558] on label "Message" at bounding box center [987, 570] width 557 height 42
click at [979, 591] on textarea "Message" at bounding box center [987, 665] width 557 height 148
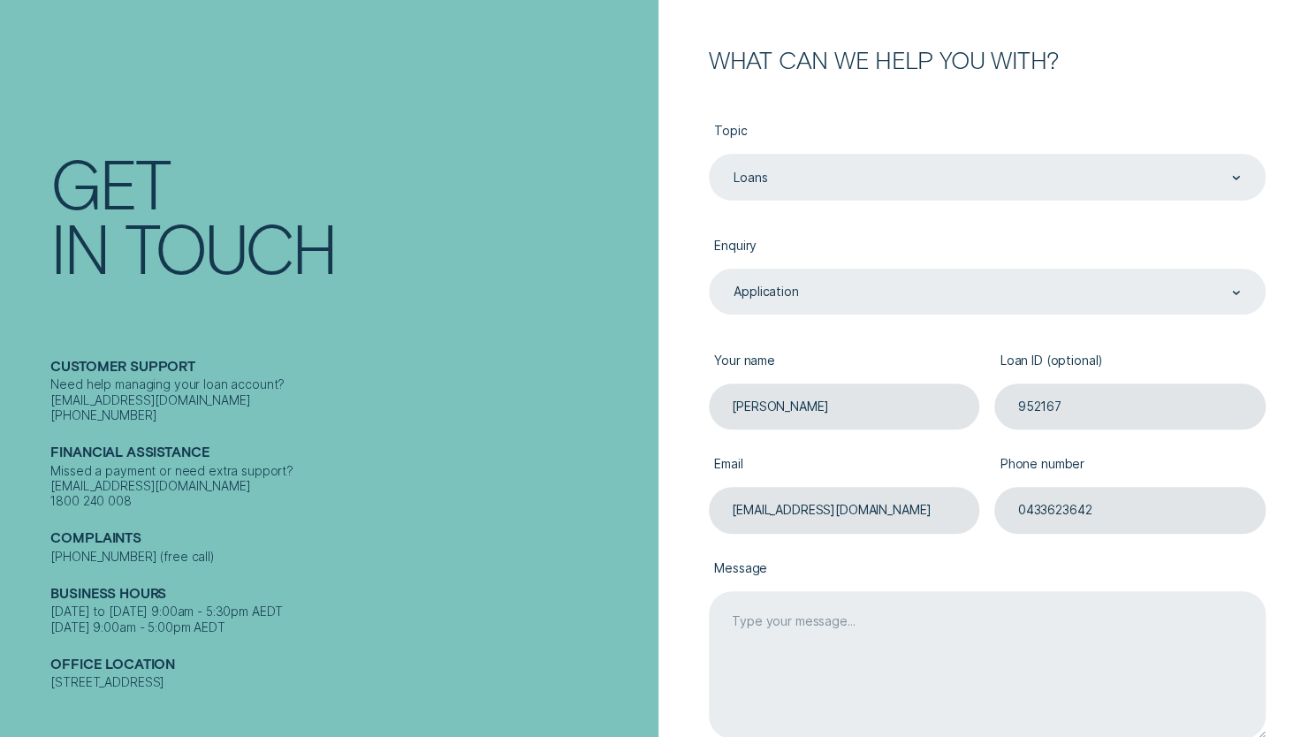
click at [888, 667] on textarea "Message" at bounding box center [987, 665] width 557 height 148
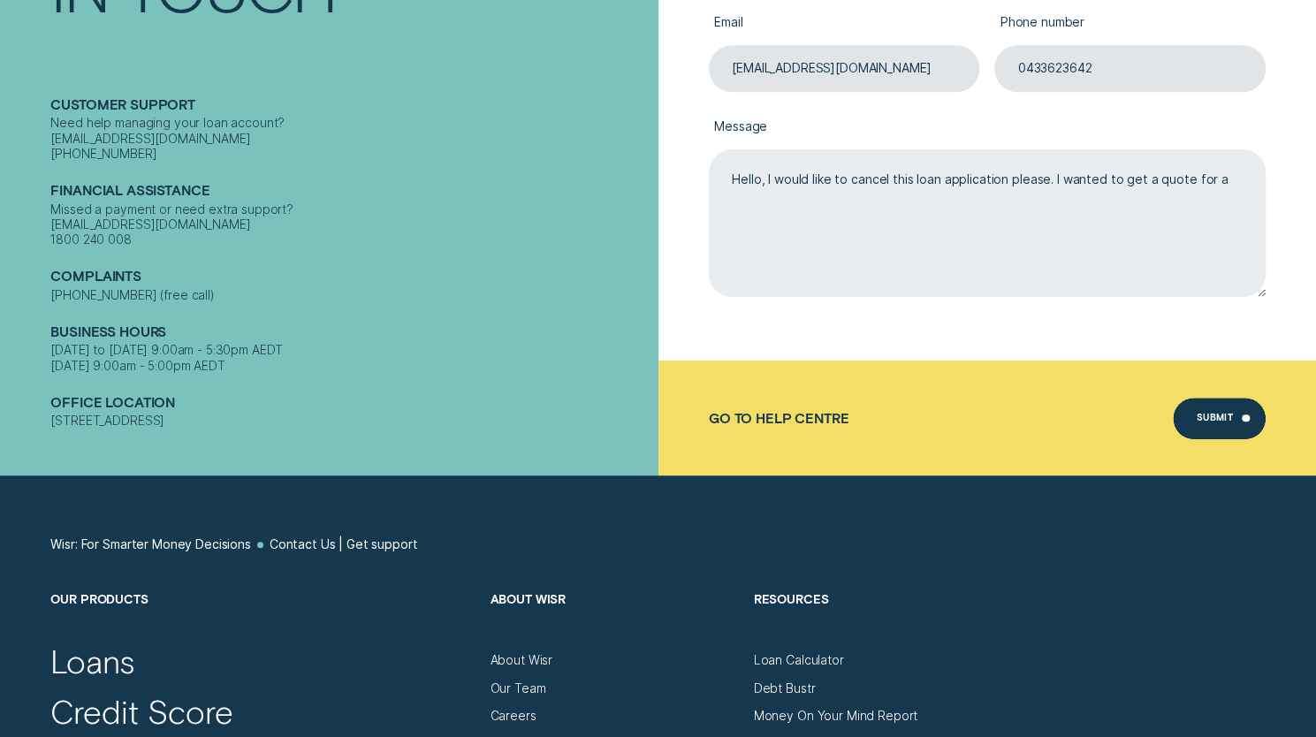
scroll to position [499, 0]
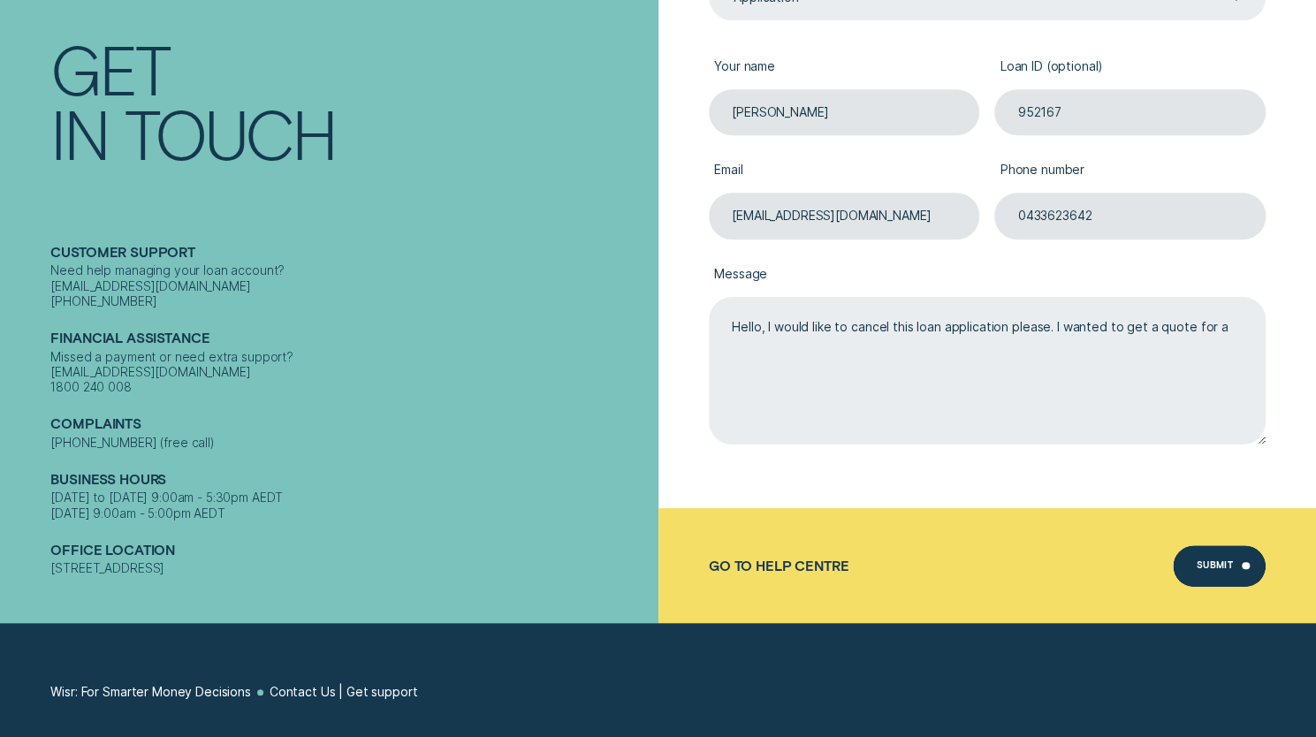
click at [1136, 332] on textarea "Hello, I would like to cancel this loan application please. I wanted to get a q…" at bounding box center [987, 371] width 557 height 148
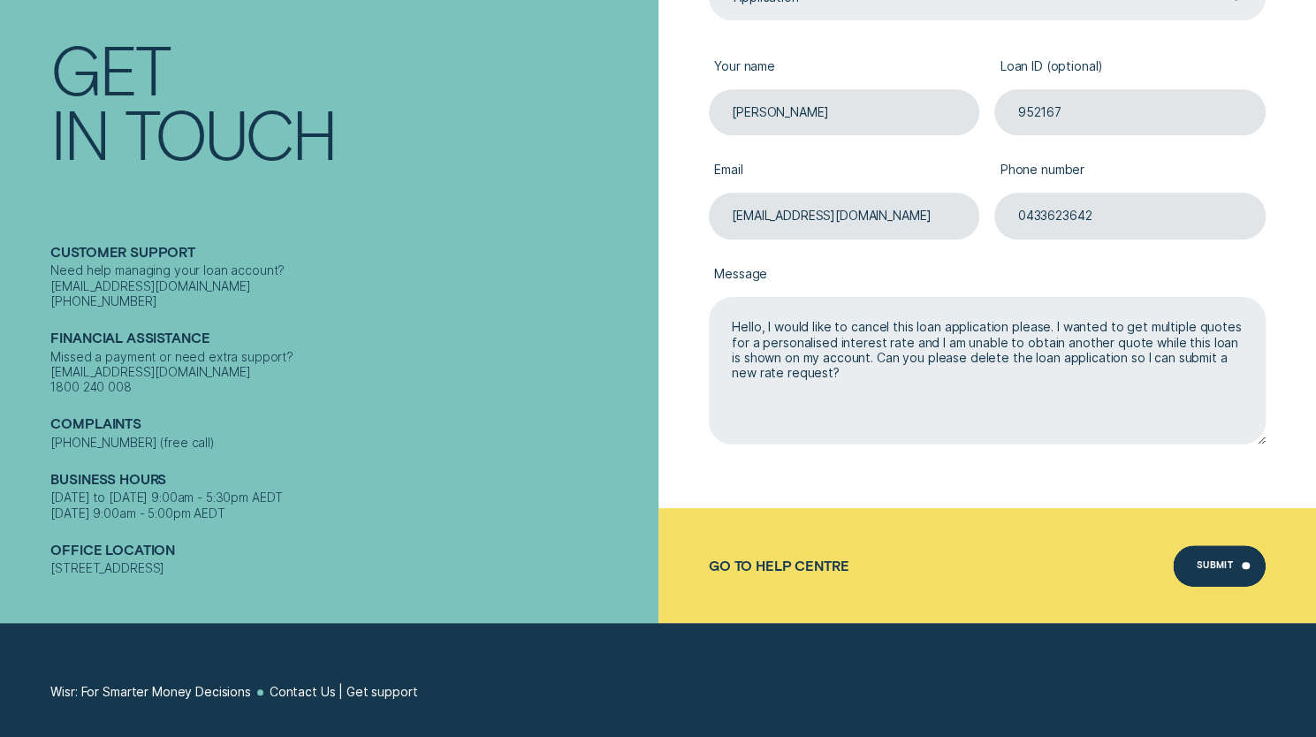
click at [1103, 406] on textarea "Hello, I would like to cancel this loan application please. I wanted to get mul…" at bounding box center [987, 371] width 557 height 148
click at [986, 391] on textarea "Hello, I would like to cancel this loan application please. I wanted to get mul…" at bounding box center [987, 371] width 557 height 148
click at [1231, 391] on textarea "Hello, I would like to cancel this loan application please. I wanted to get mul…" at bounding box center [987, 371] width 557 height 148
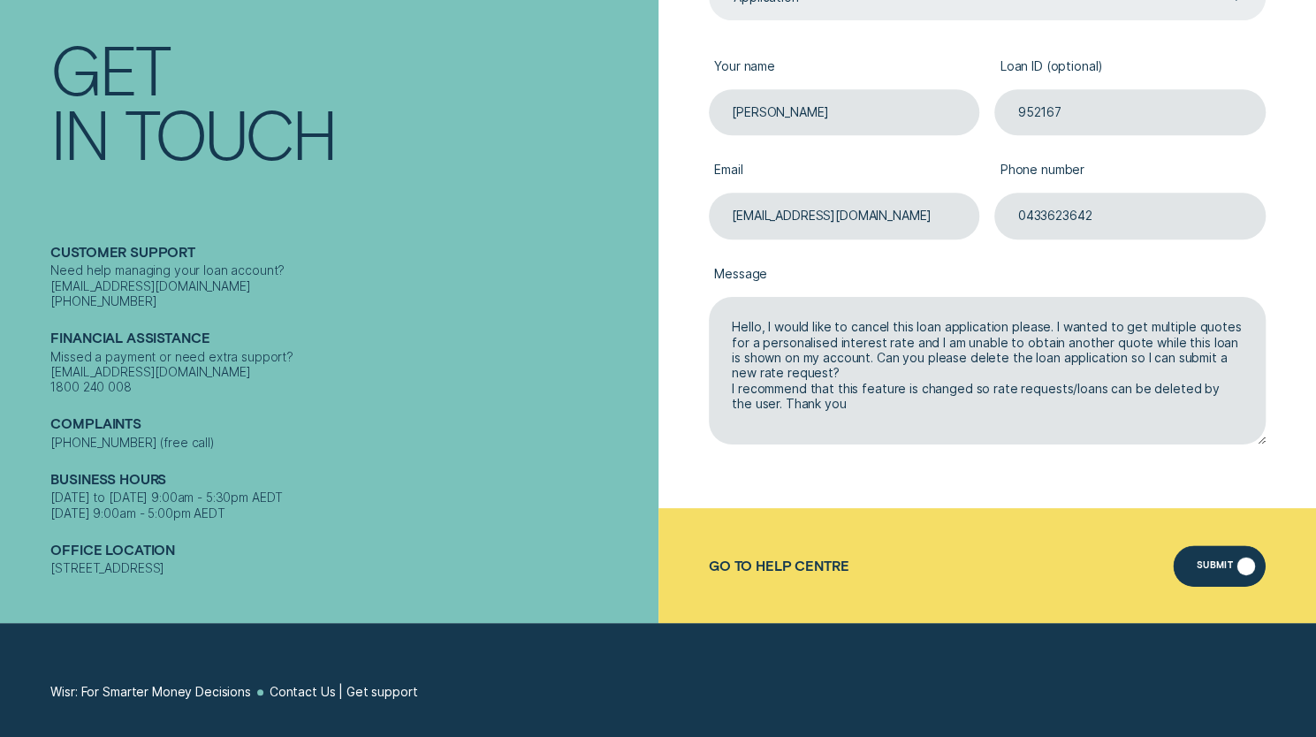
type textarea "Hello, I would like to cancel this loan application please. I wanted to get mul…"
click at [1215, 572] on div "Submit" at bounding box center [1214, 568] width 37 height 8
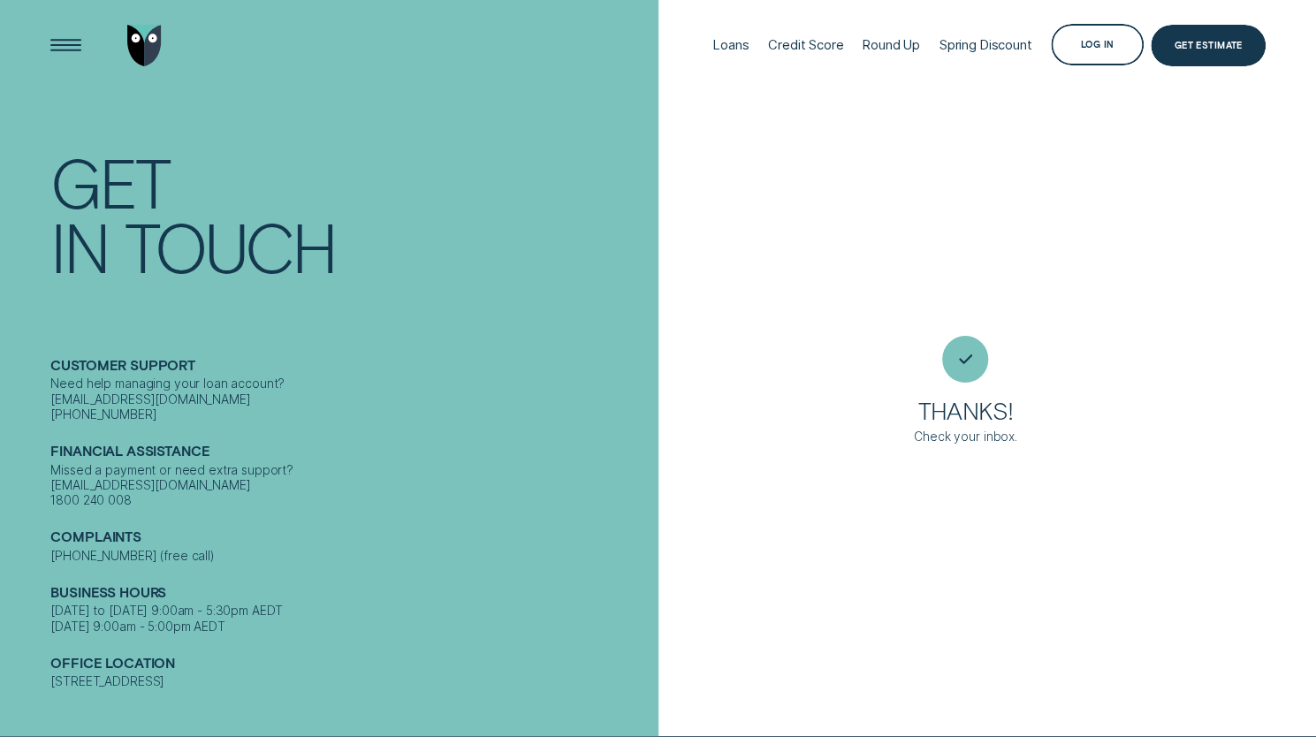
scroll to position [0, 0]
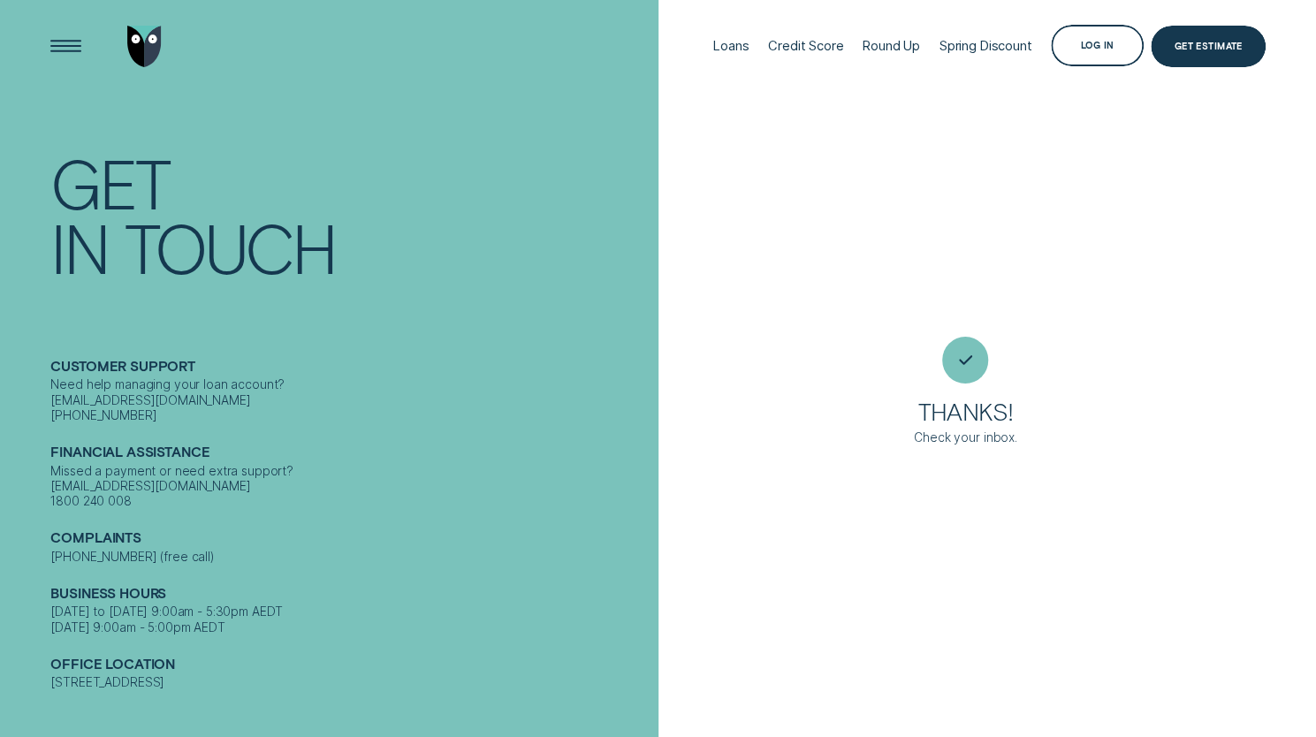
click at [814, 186] on div "Thanks! Check your inbox." at bounding box center [987, 368] width 658 height 737
